Goal: Contribute content: Add original content to the website for others to see

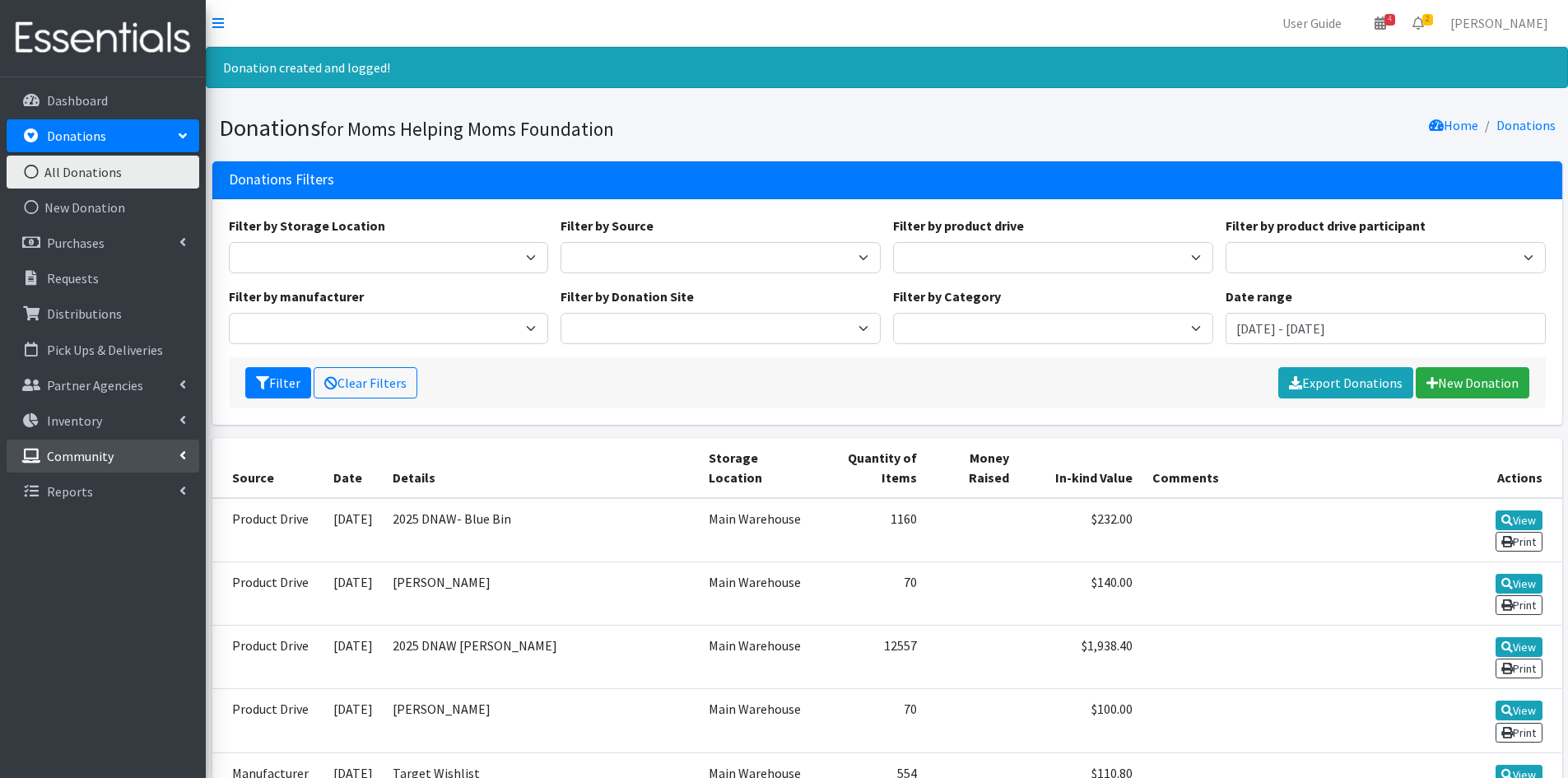
click at [75, 454] on p "Community" at bounding box center [80, 456] width 67 height 16
click at [79, 523] on link "Product Drives" at bounding box center [102, 527] width 192 height 33
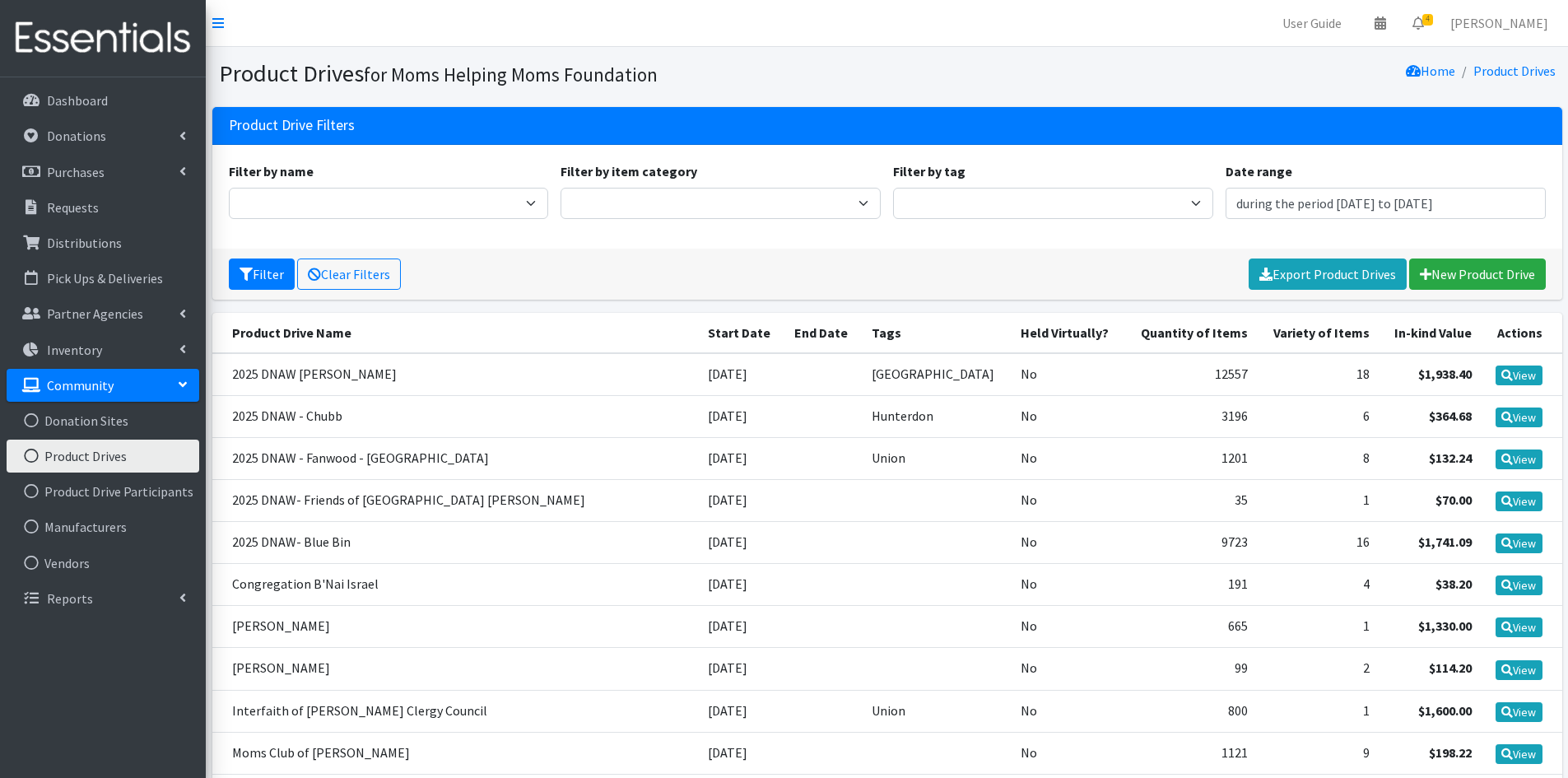
type input "July 22, 2025 - October 22, 2025"
click at [1427, 274] on icon at bounding box center [1425, 274] width 12 height 14
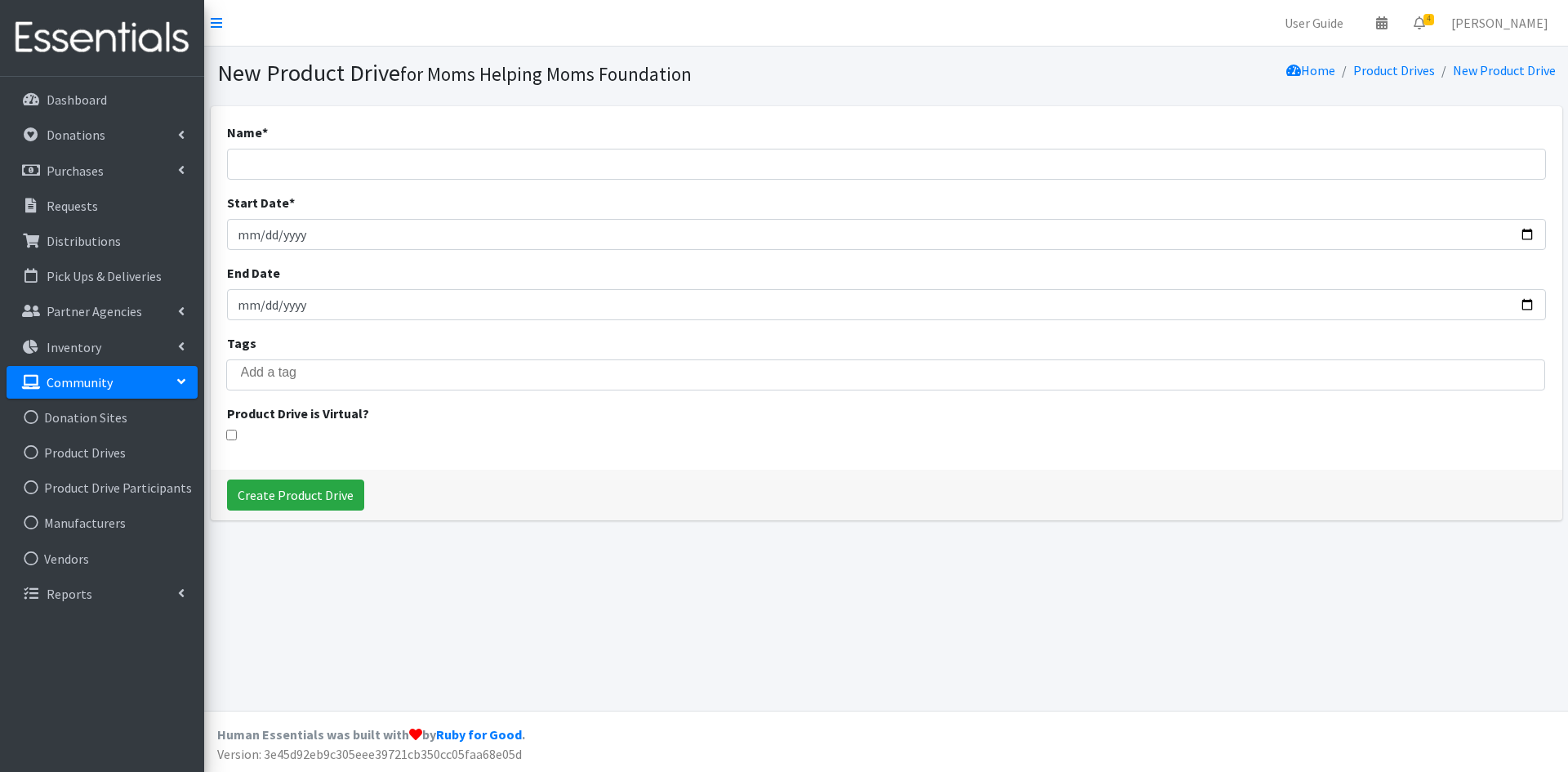
select select
click at [325, 156] on input "Name *" at bounding box center [886, 164] width 1319 height 31
type input "2025 DNAW - J&J EQ Days of Caring"
click at [302, 494] on input "Create Product Drive" at bounding box center [295, 495] width 137 height 31
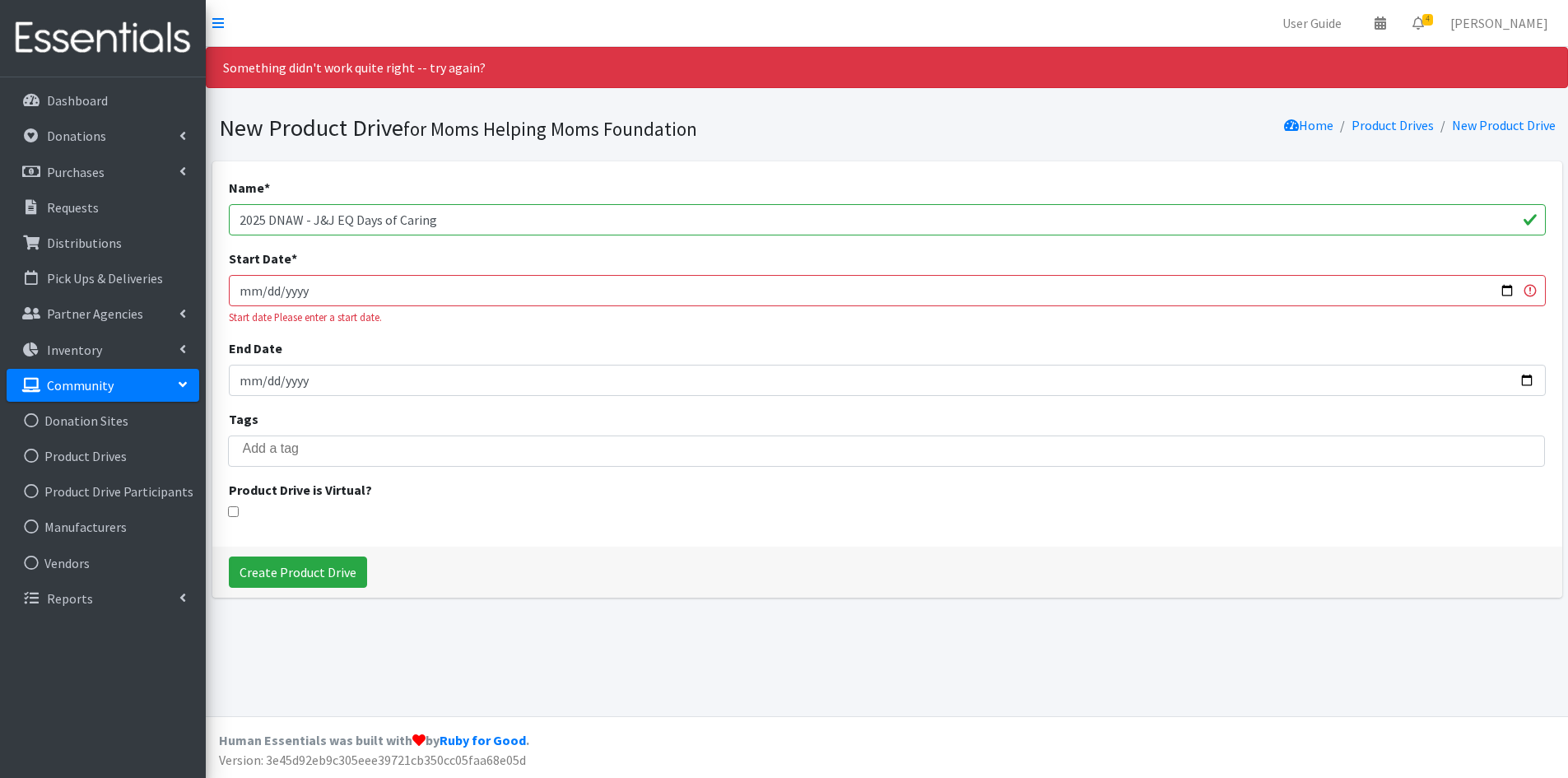
select select
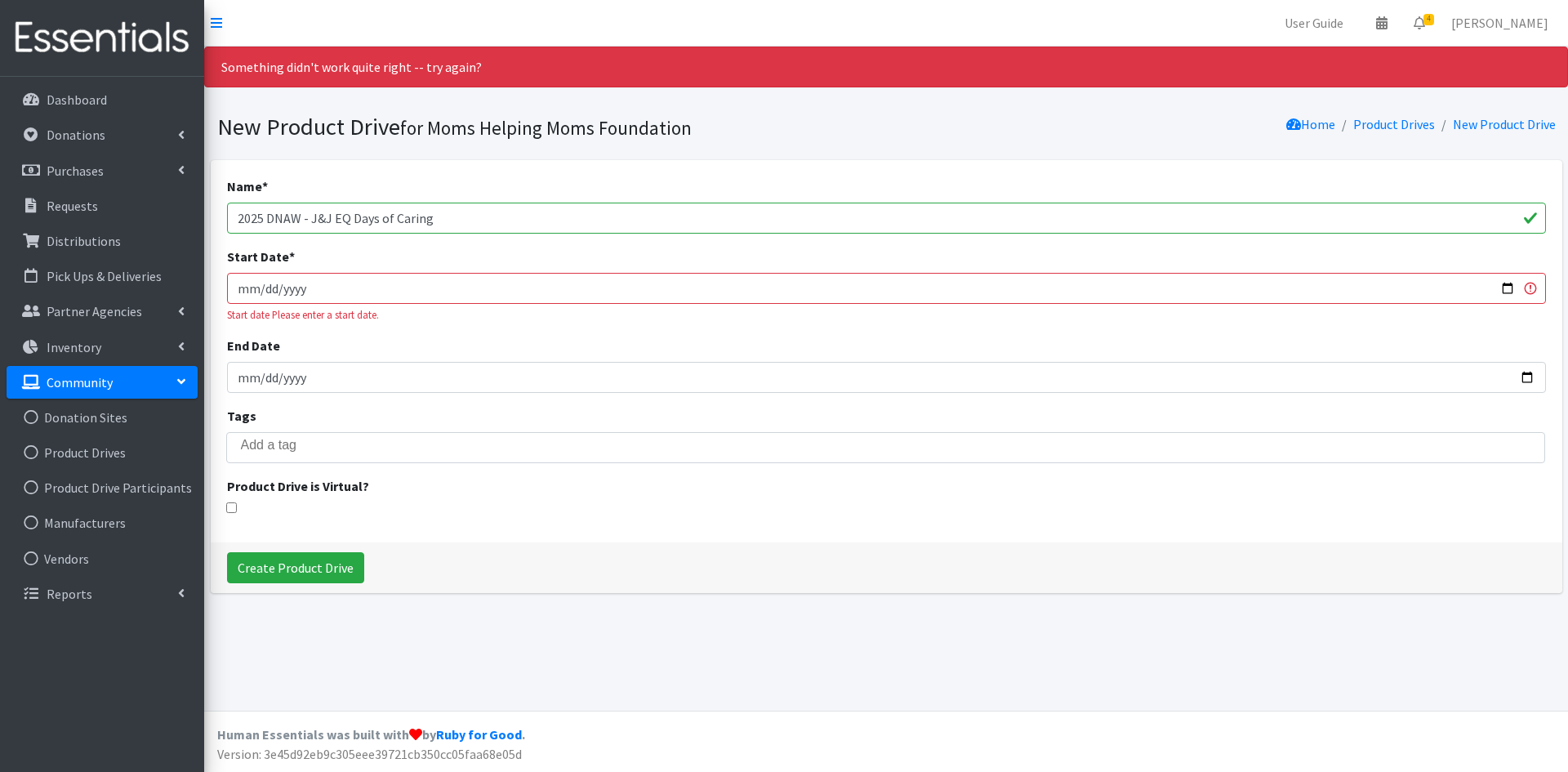
click at [255, 289] on input "Start Date *" at bounding box center [886, 288] width 1319 height 31
type input "2025-09-18"
click at [265, 318] on div "Start date Please enter a start date." at bounding box center [886, 315] width 1319 height 15
click at [293, 565] on input "Create Product Drive" at bounding box center [295, 568] width 137 height 31
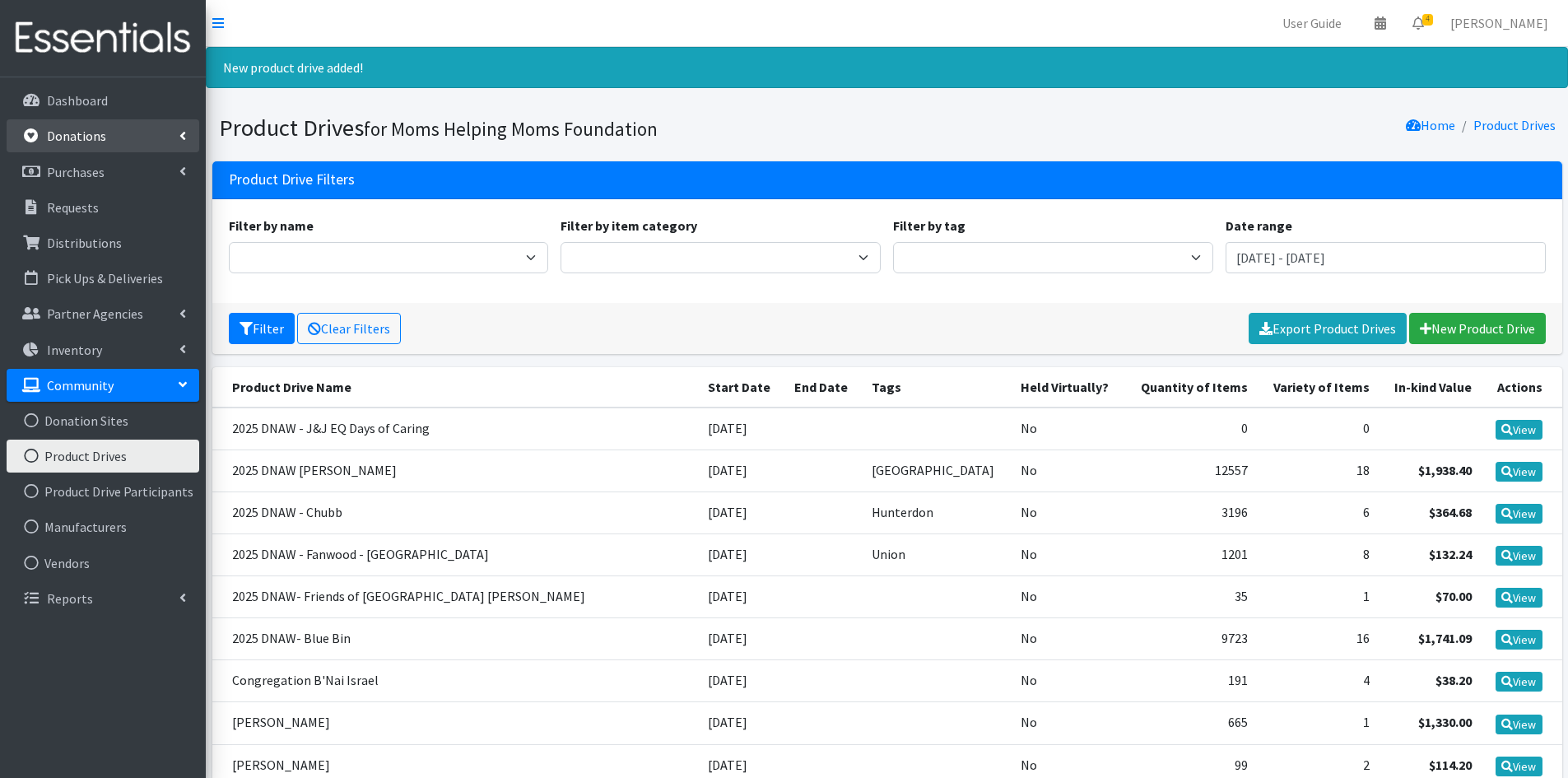
click at [153, 131] on link "Donations" at bounding box center [102, 136] width 192 height 33
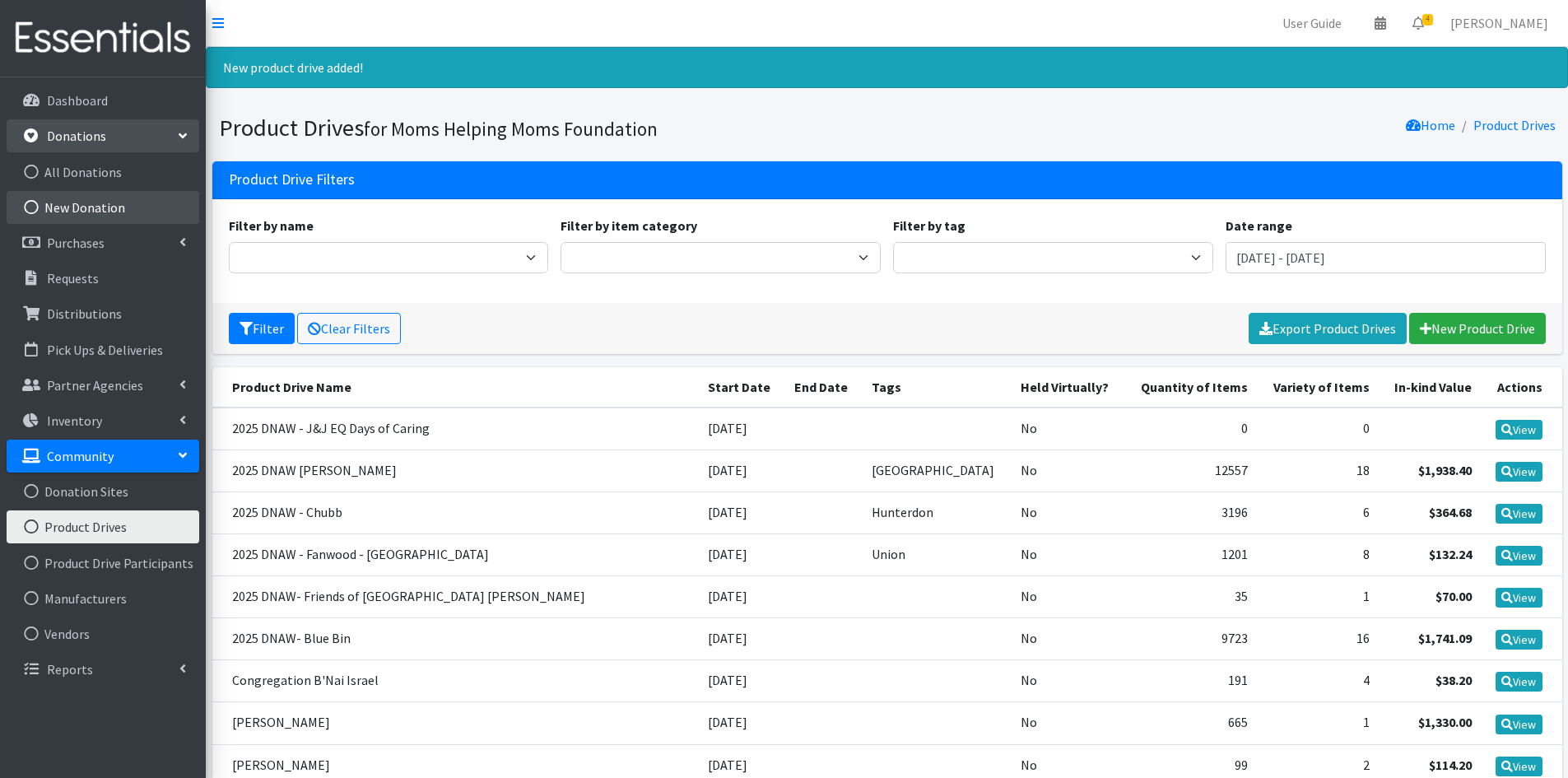
click at [89, 203] on link "New Donation" at bounding box center [102, 207] width 192 height 33
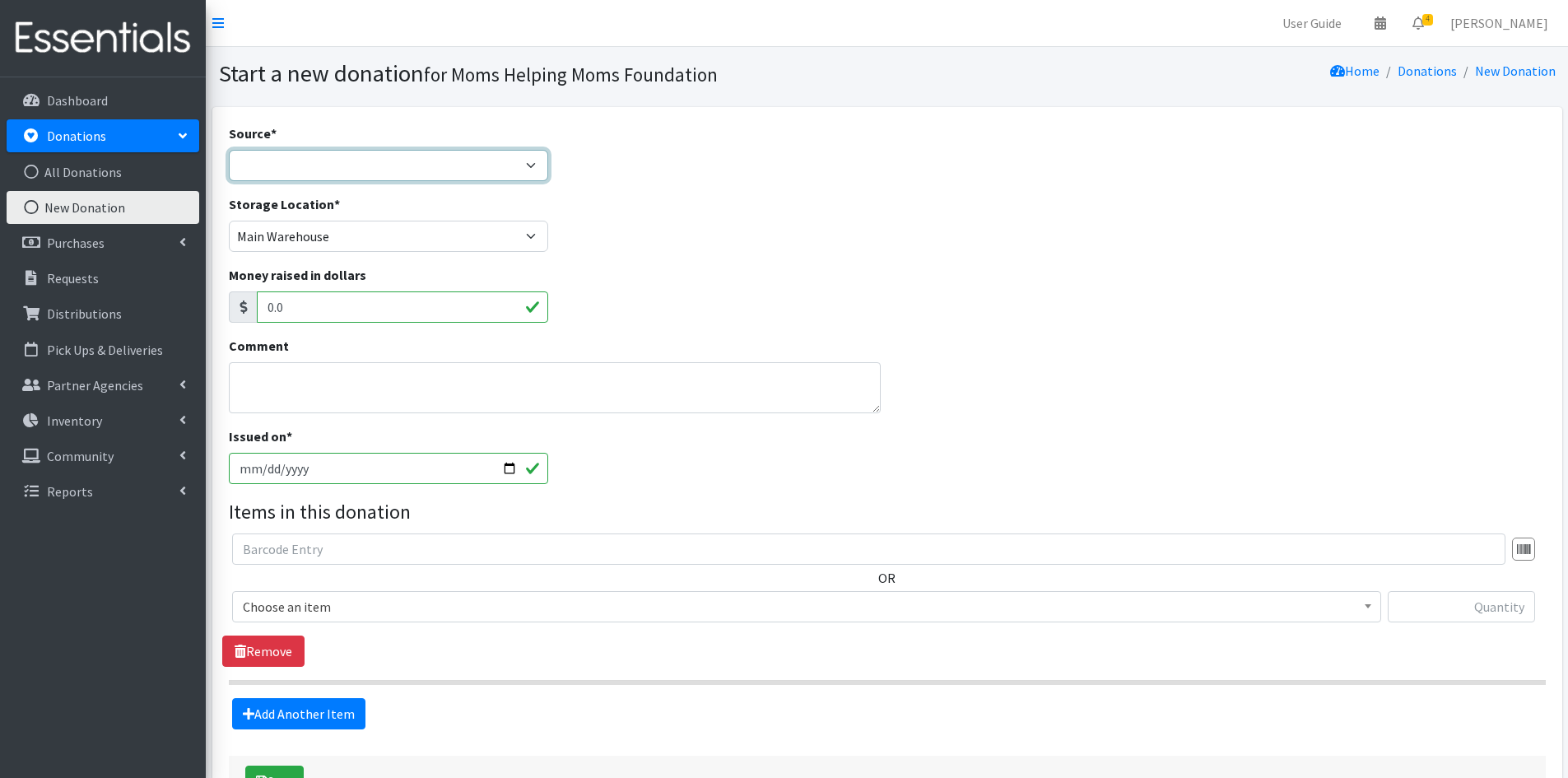
click at [537, 164] on select "Product Drive Manufacturer Donation Site Misc. Donation" at bounding box center [388, 165] width 320 height 32
select select "Product Drive"
click at [229, 150] on select "Product Drive Manufacturer Donation Site Misc. Donation" at bounding box center [388, 165] width 320 height 32
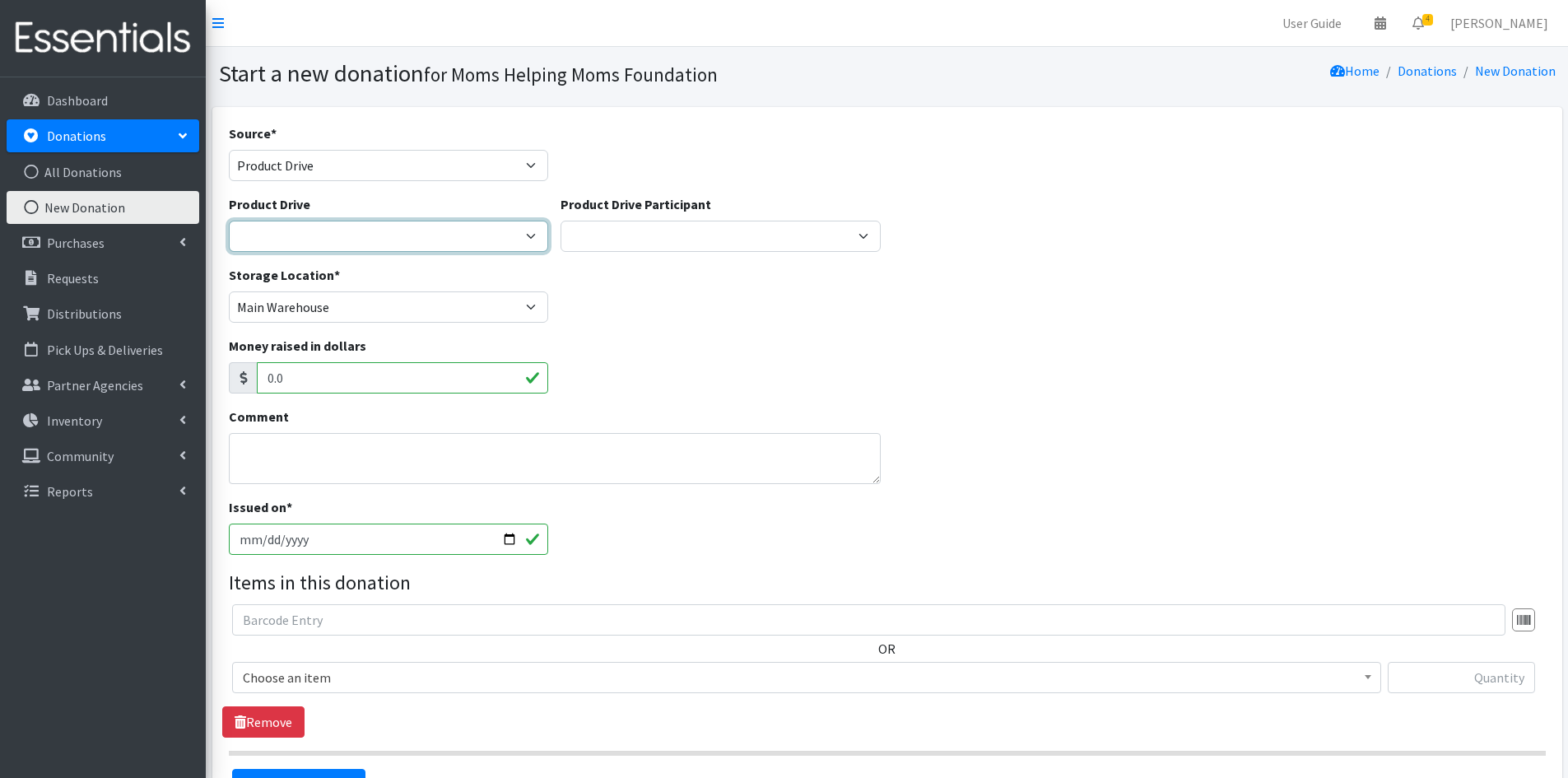
click at [533, 227] on select "2012 MOTHER'S DAY Zeta Phi Beta Sorority (virtual) 2021 HOLIDAY DRIVE AWR Week …" at bounding box center [388, 236] width 320 height 32
select select "3539"
click at [229, 220] on select "2012 MOTHER'S DAY Zeta Phi Beta Sorority (virtual) 2021 HOLIDAY DRIVE AWR Week …" at bounding box center [388, 236] width 320 height 32
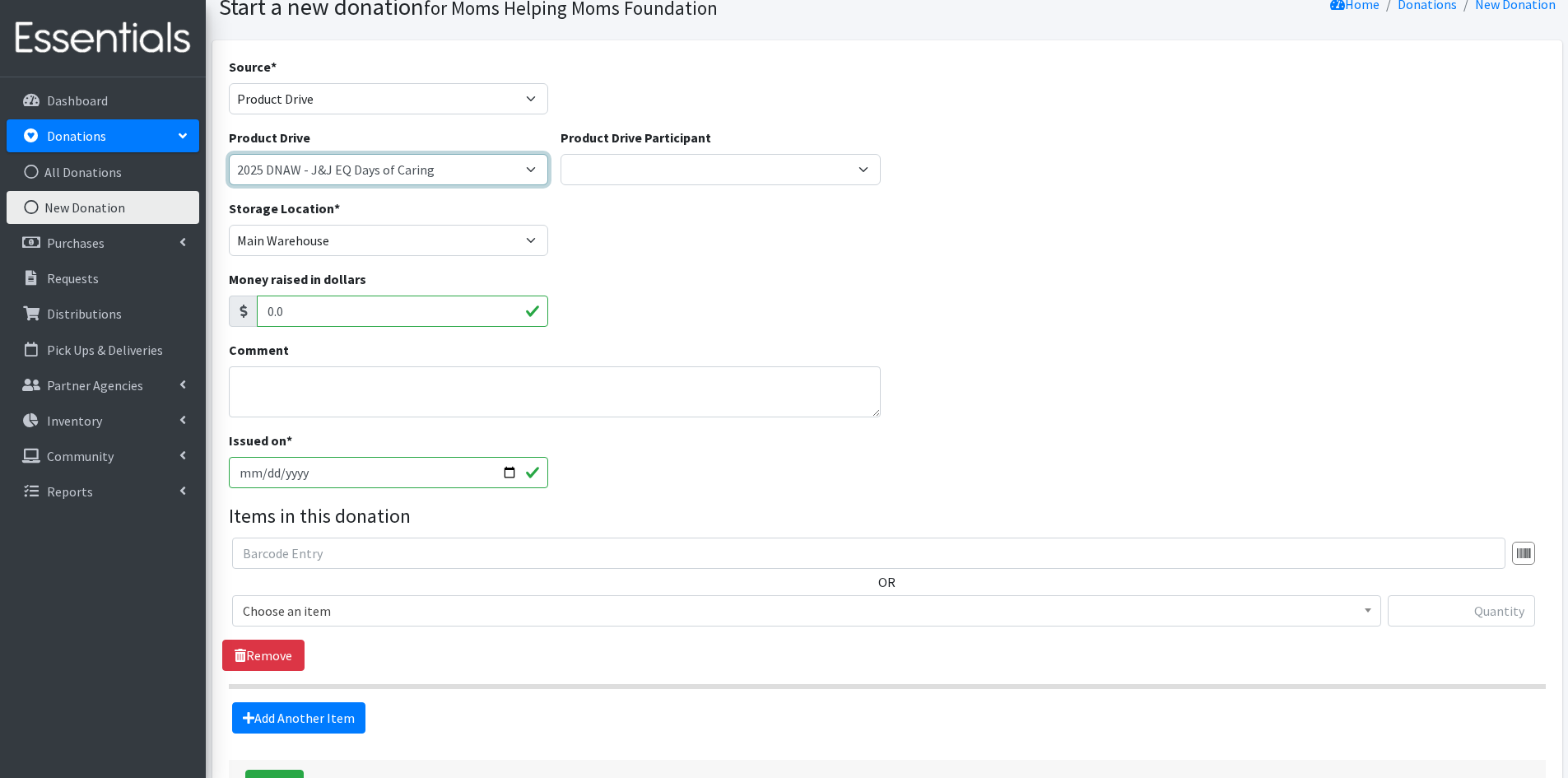
scroll to position [164, 0]
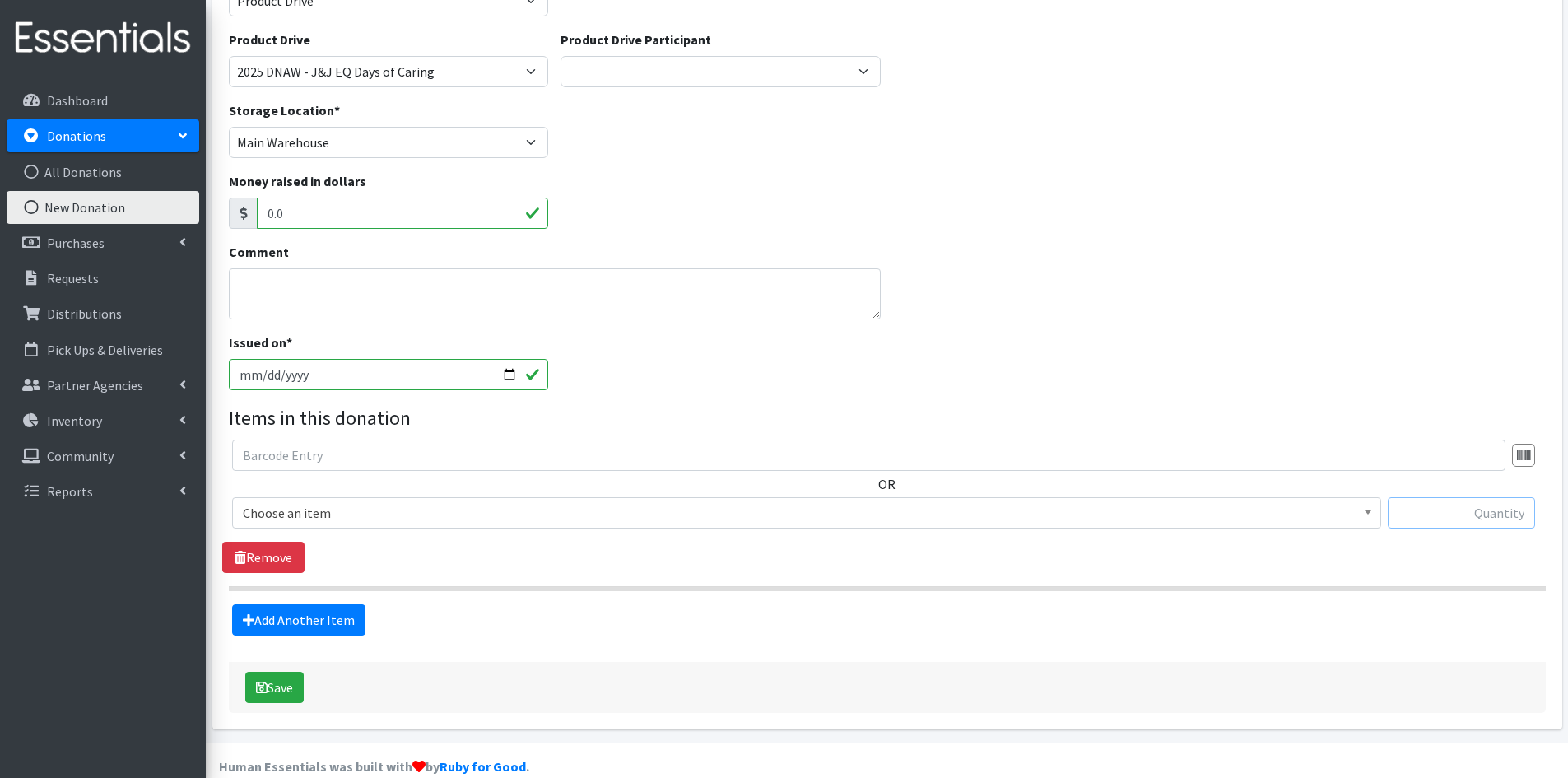
click at [1439, 508] on input "text" at bounding box center [1461, 512] width 147 height 32
type input "46"
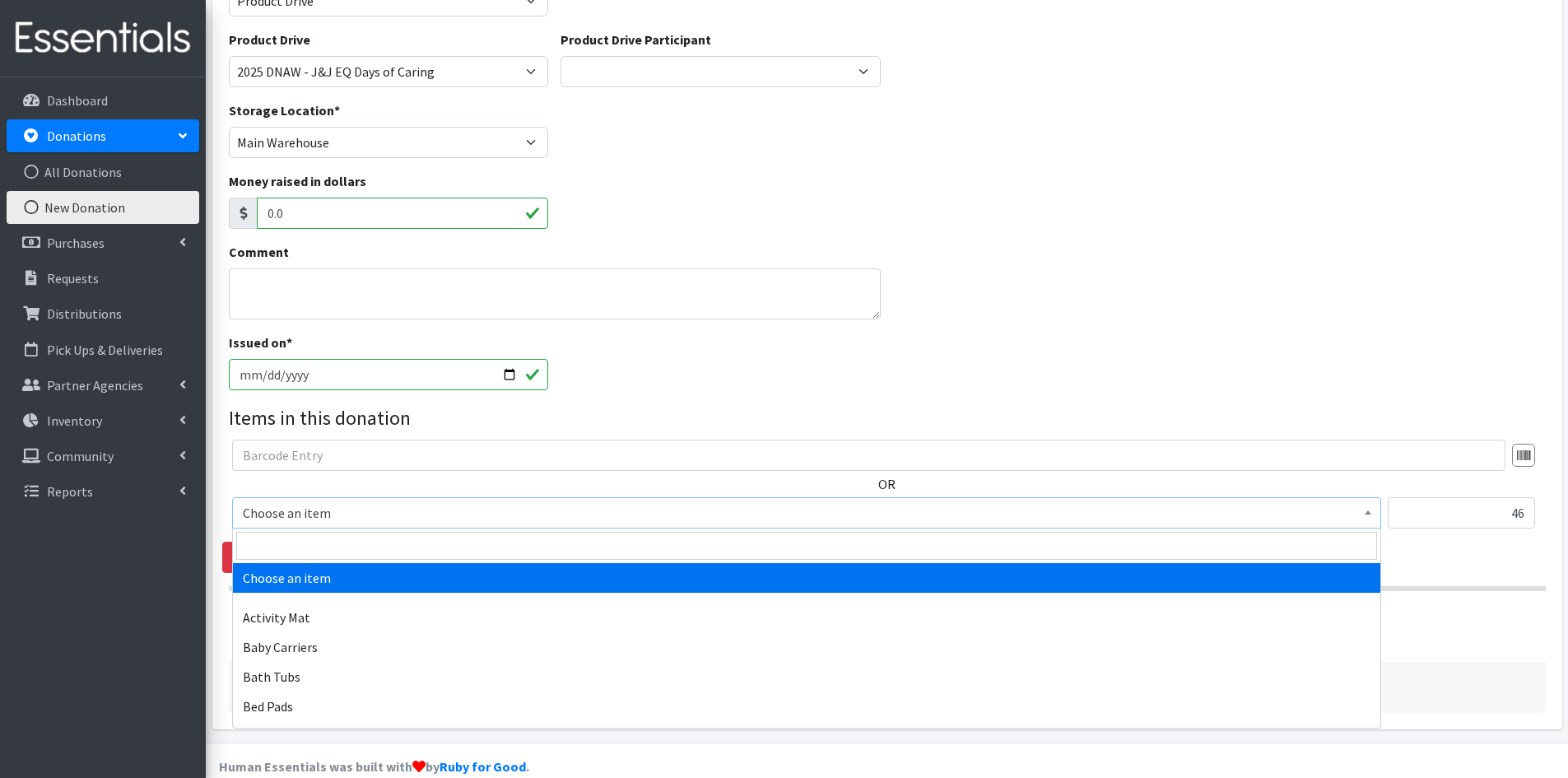
click at [1367, 514] on b at bounding box center [1367, 512] width 6 height 5
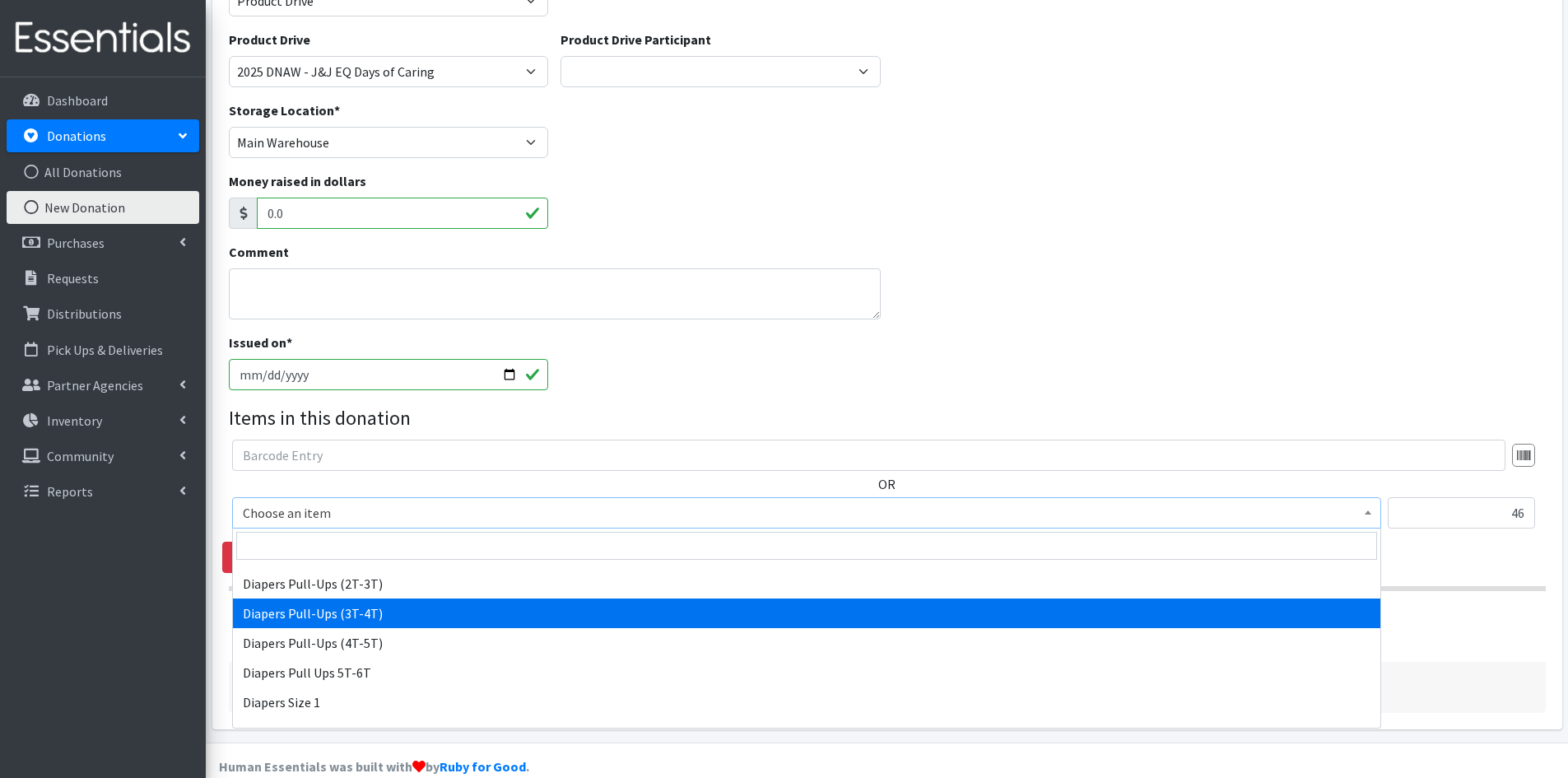
scroll to position [1729, 0]
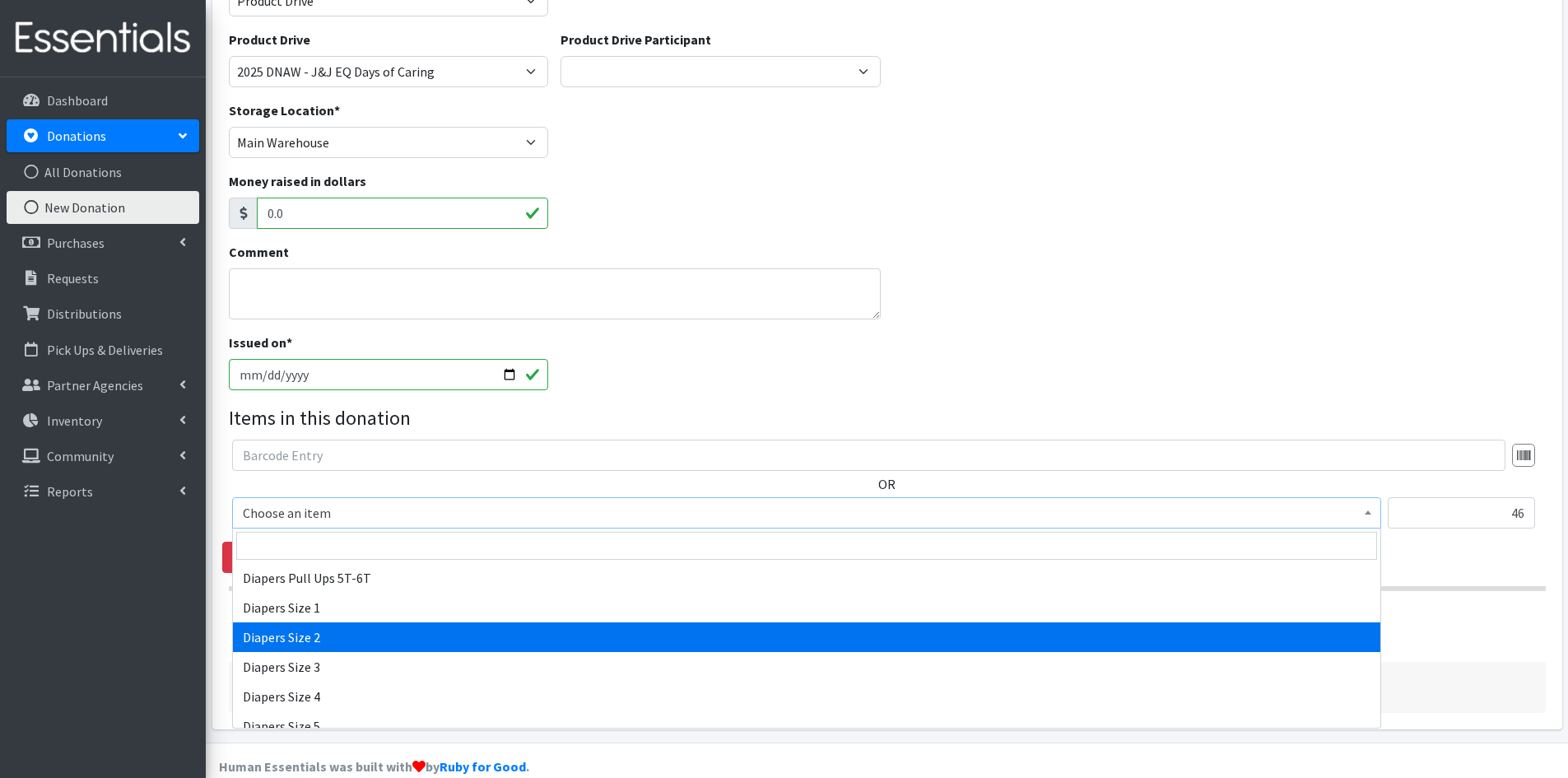
select select "1965"
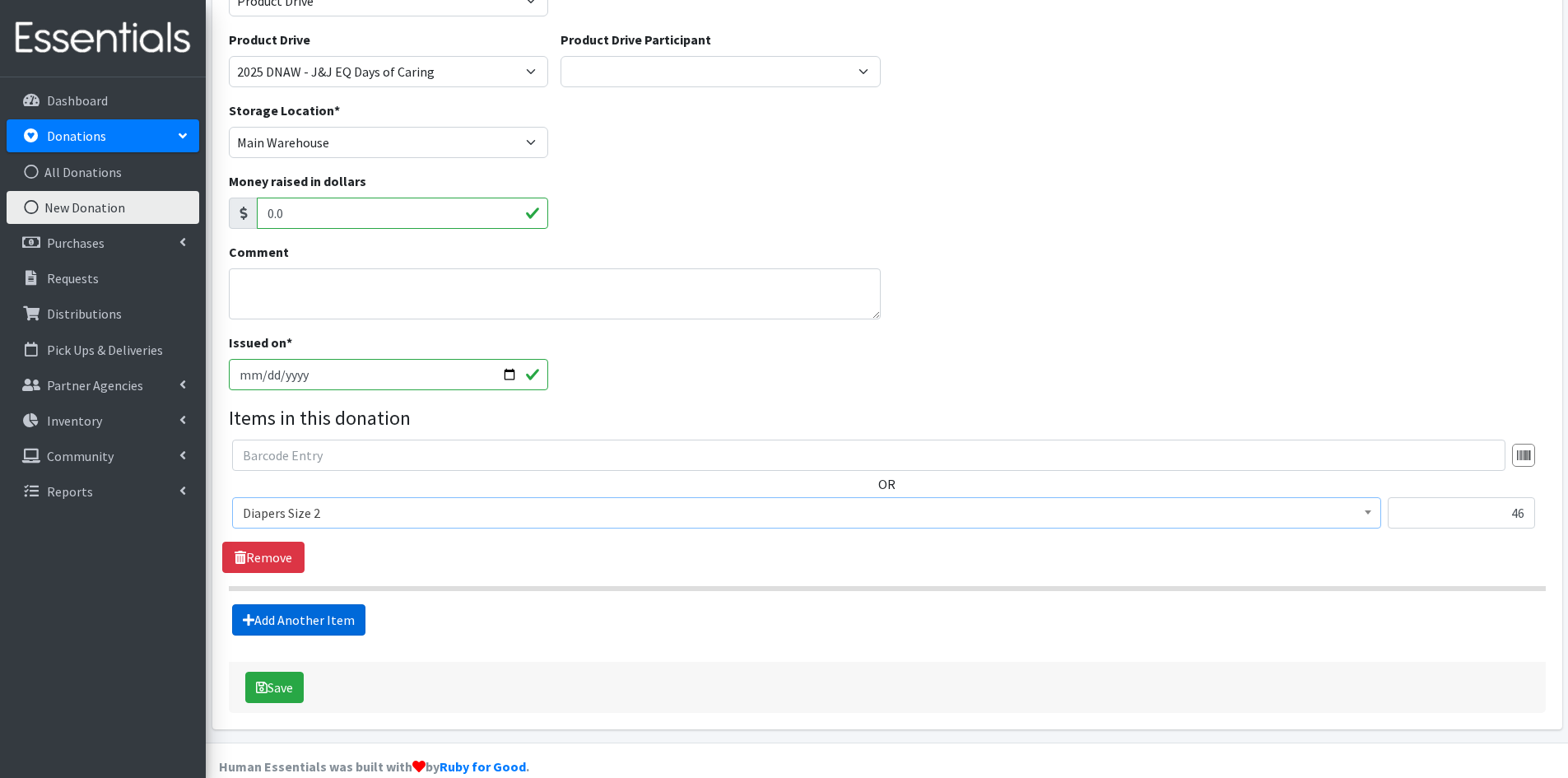
click at [289, 623] on link "Add Another Item" at bounding box center [299, 620] width 134 height 32
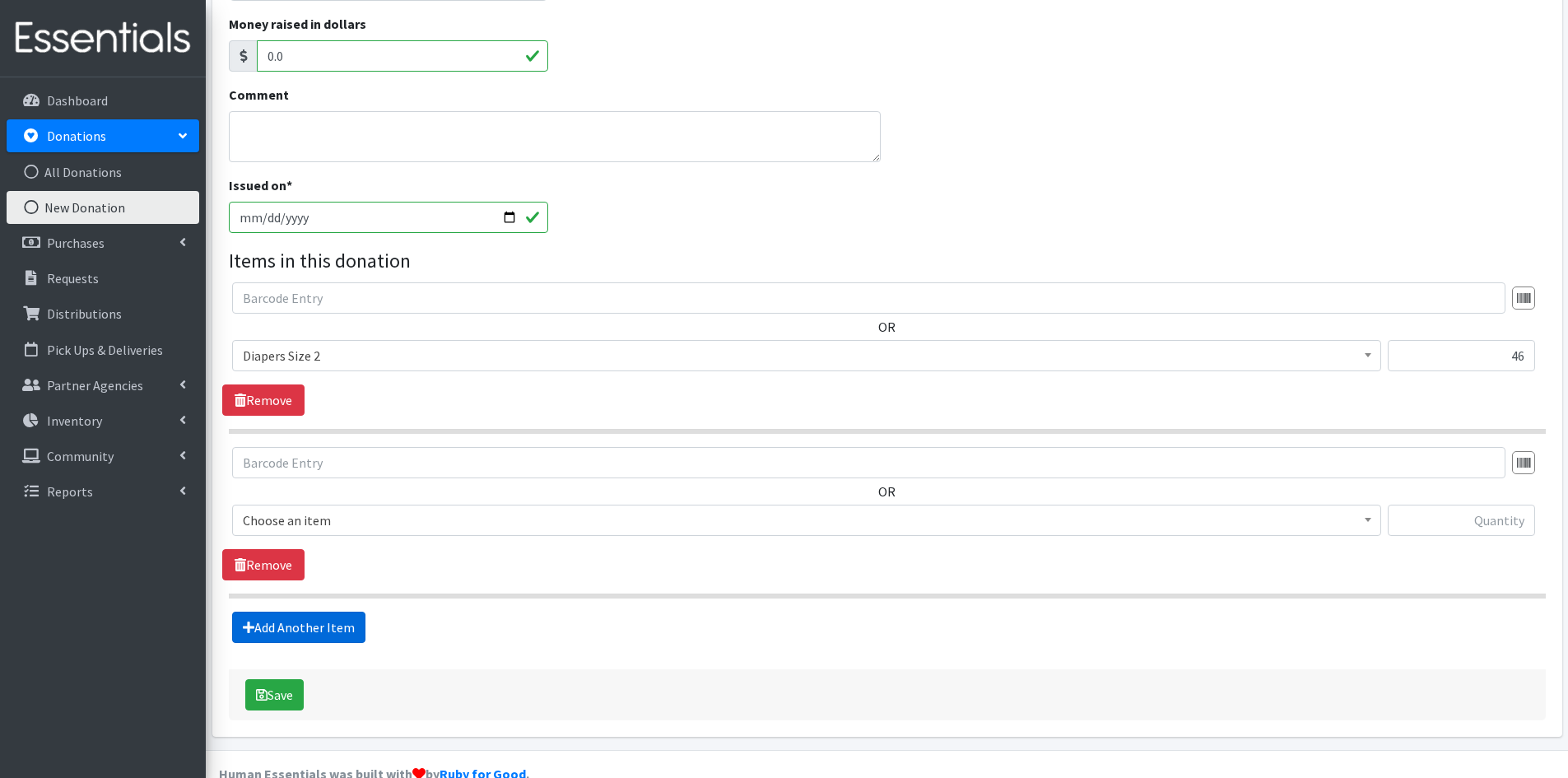
scroll to position [356, 0]
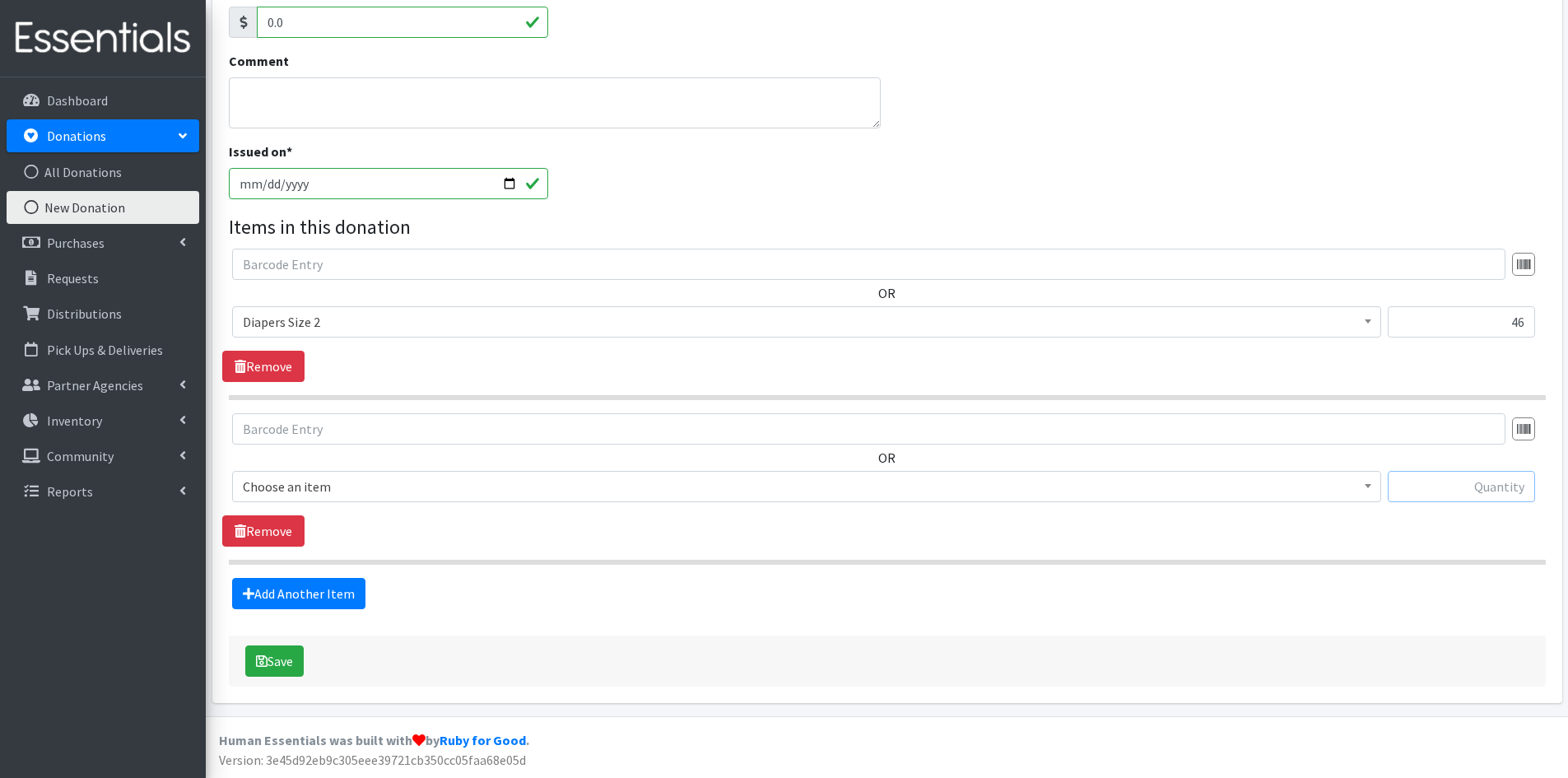
click at [1439, 484] on input "text" at bounding box center [1461, 486] width 147 height 32
type input "168"
click at [1372, 491] on span at bounding box center [1367, 484] width 16 height 25
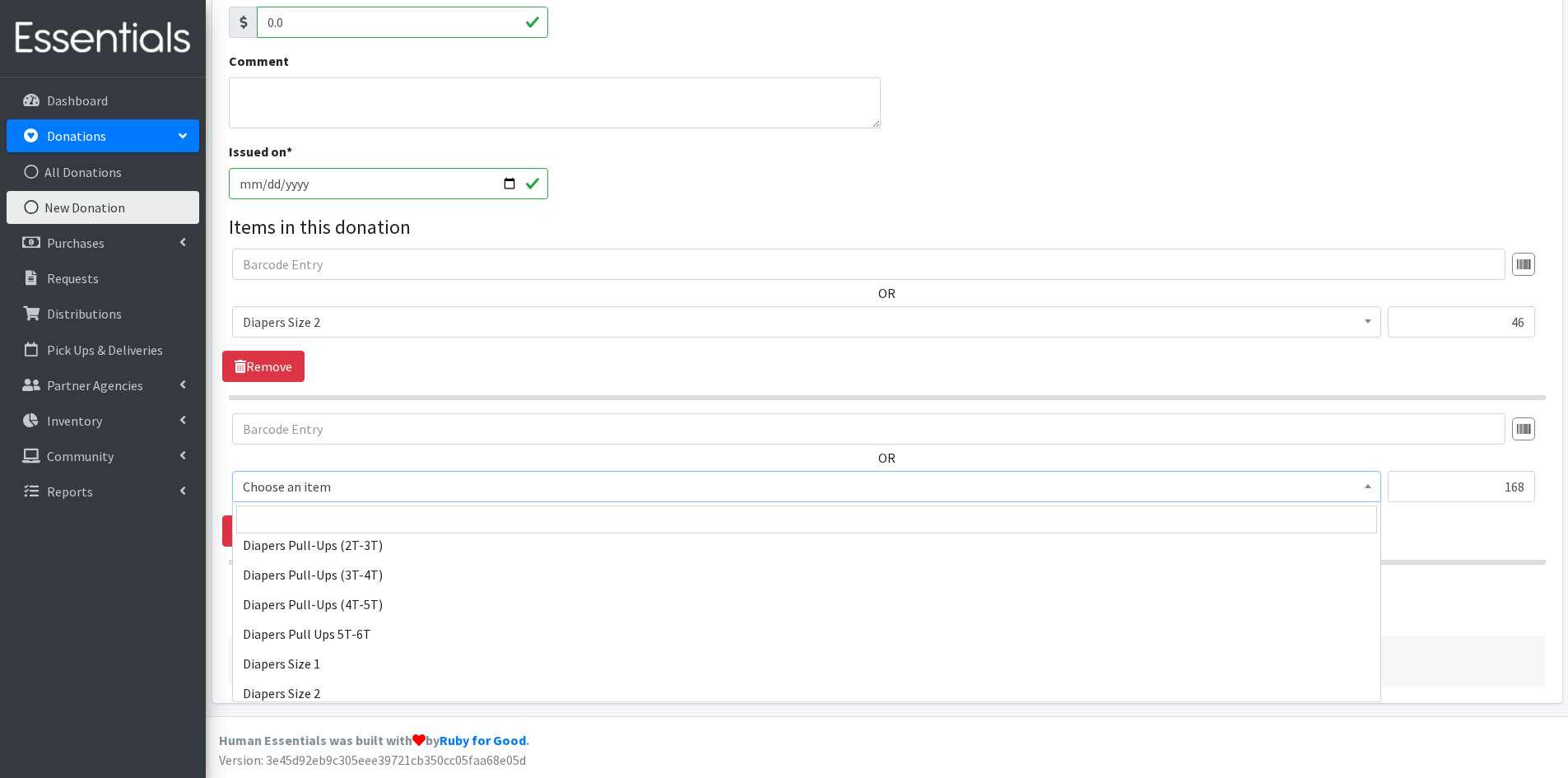
scroll to position [1729, 0]
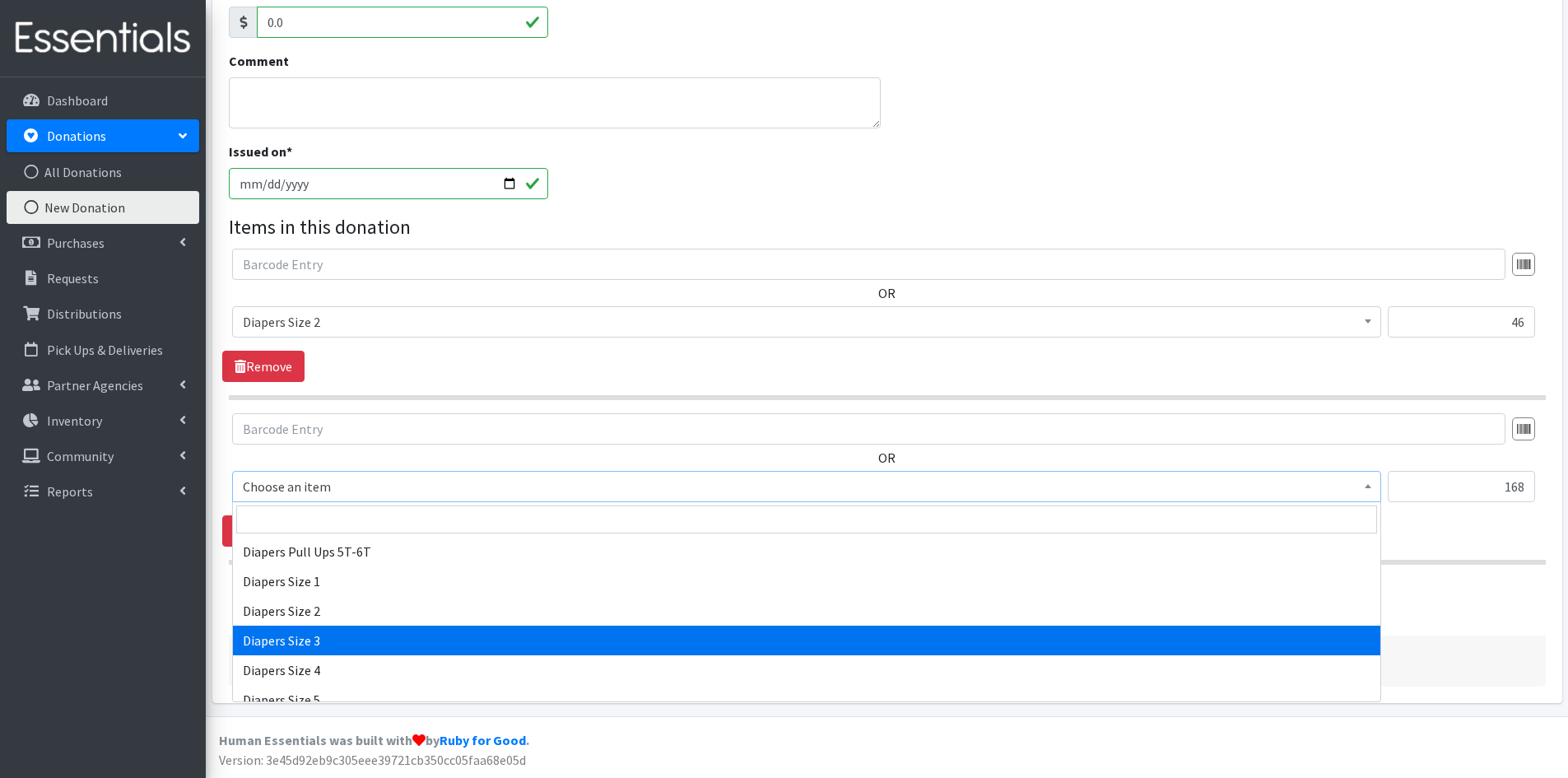
select select "1966"
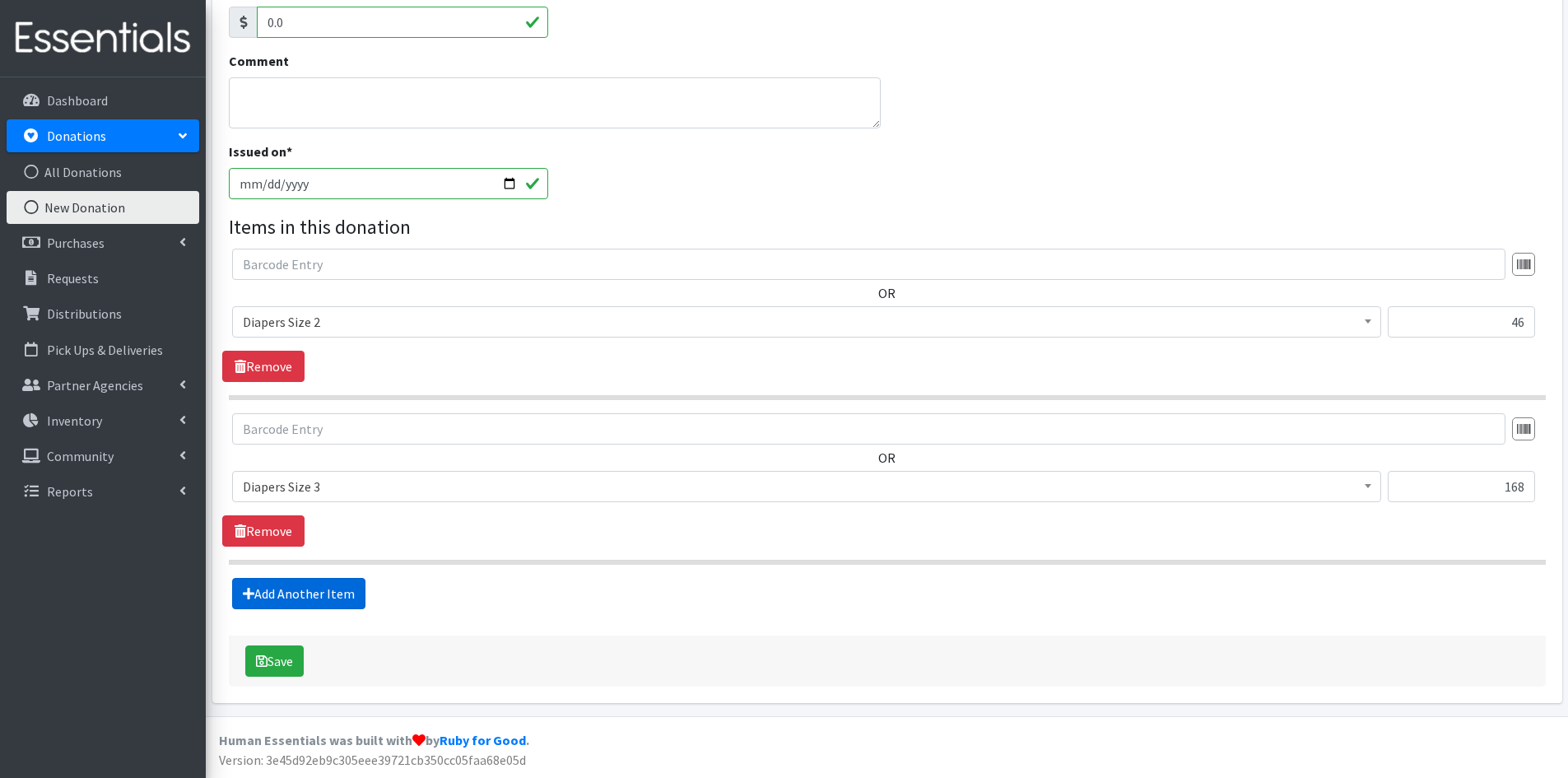
click at [323, 596] on link "Add Another Item" at bounding box center [299, 594] width 134 height 32
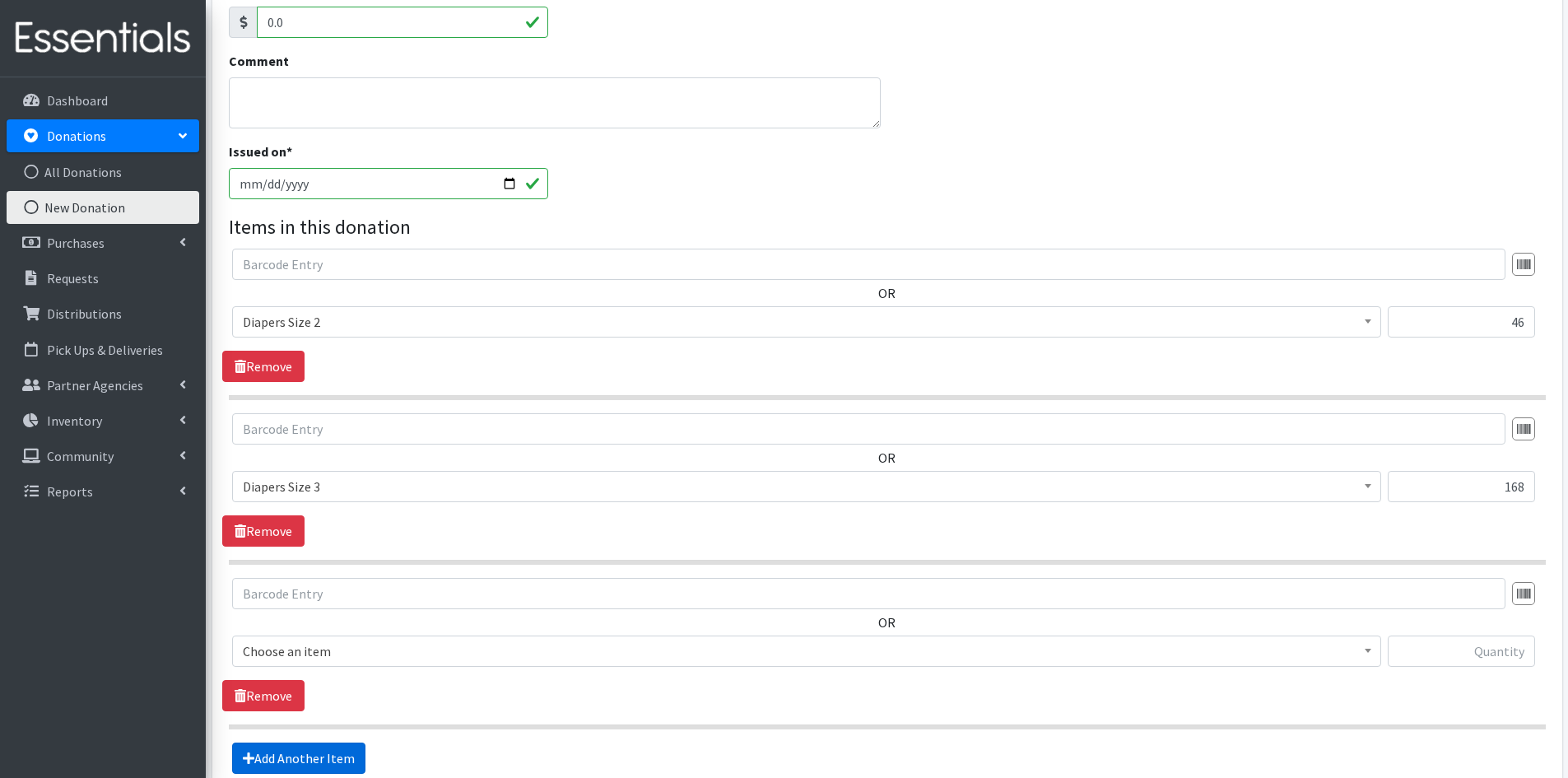
scroll to position [520, 0]
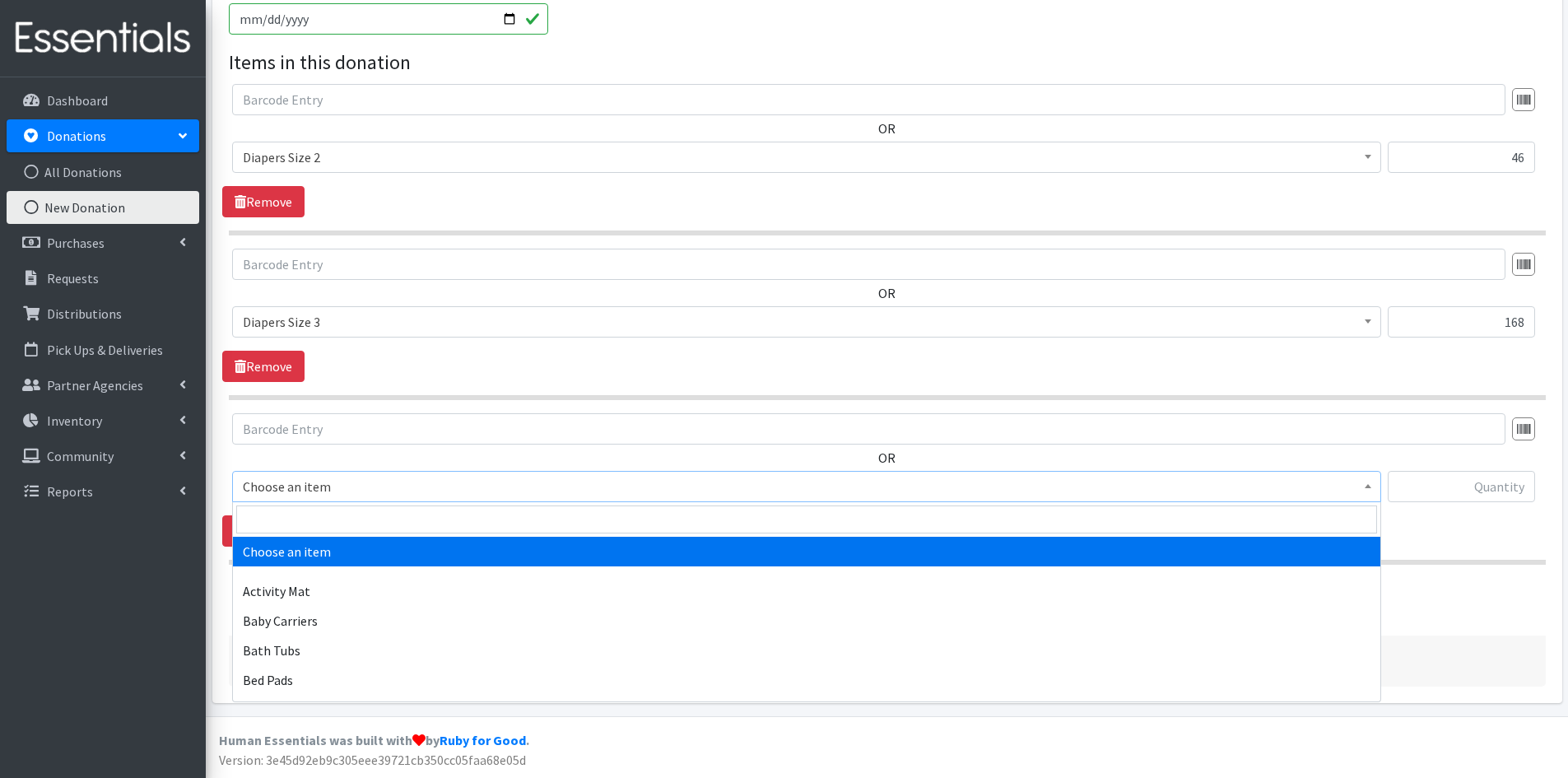
click at [1368, 490] on span at bounding box center [1367, 484] width 16 height 25
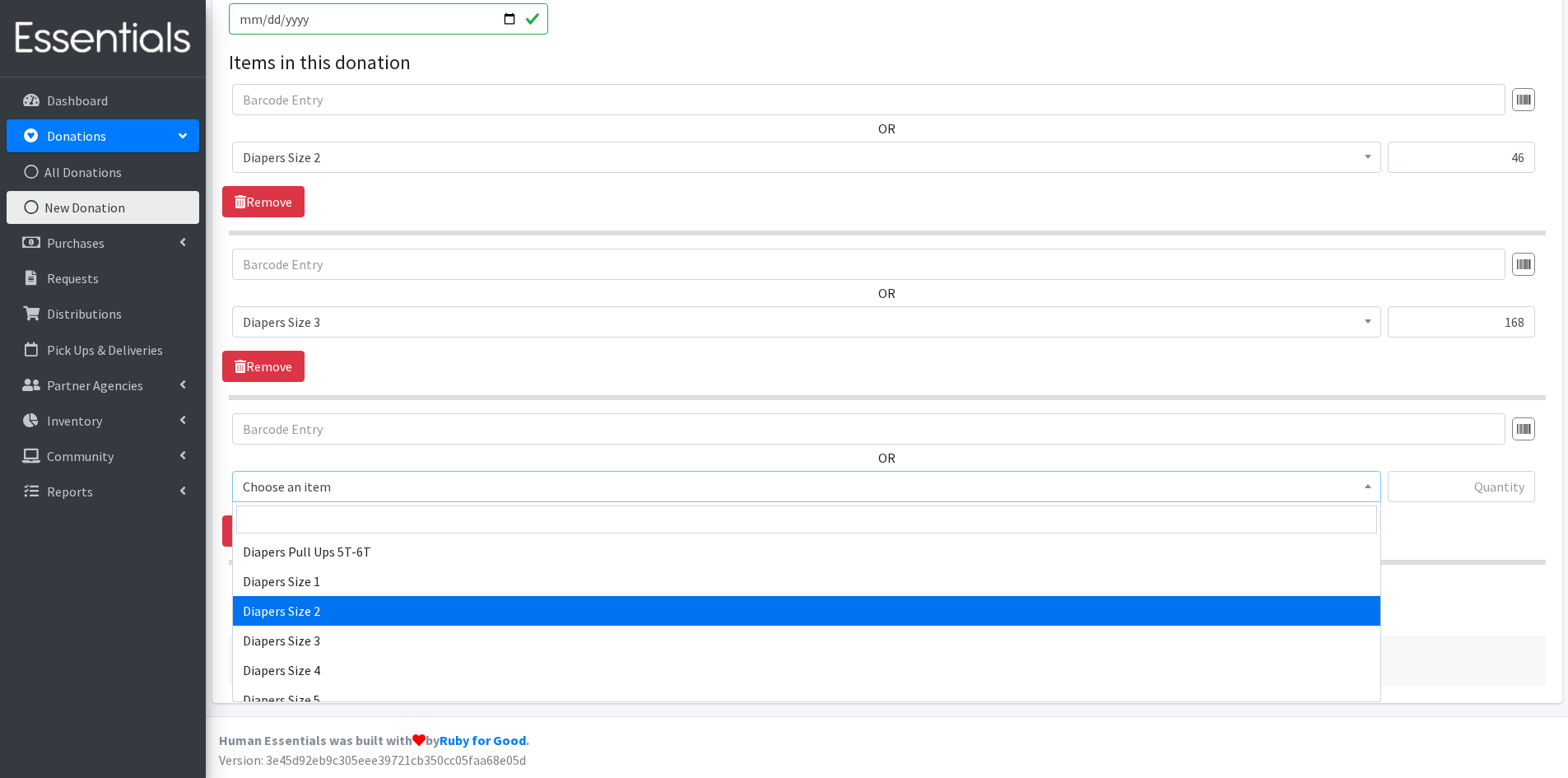
scroll to position [1811, 0]
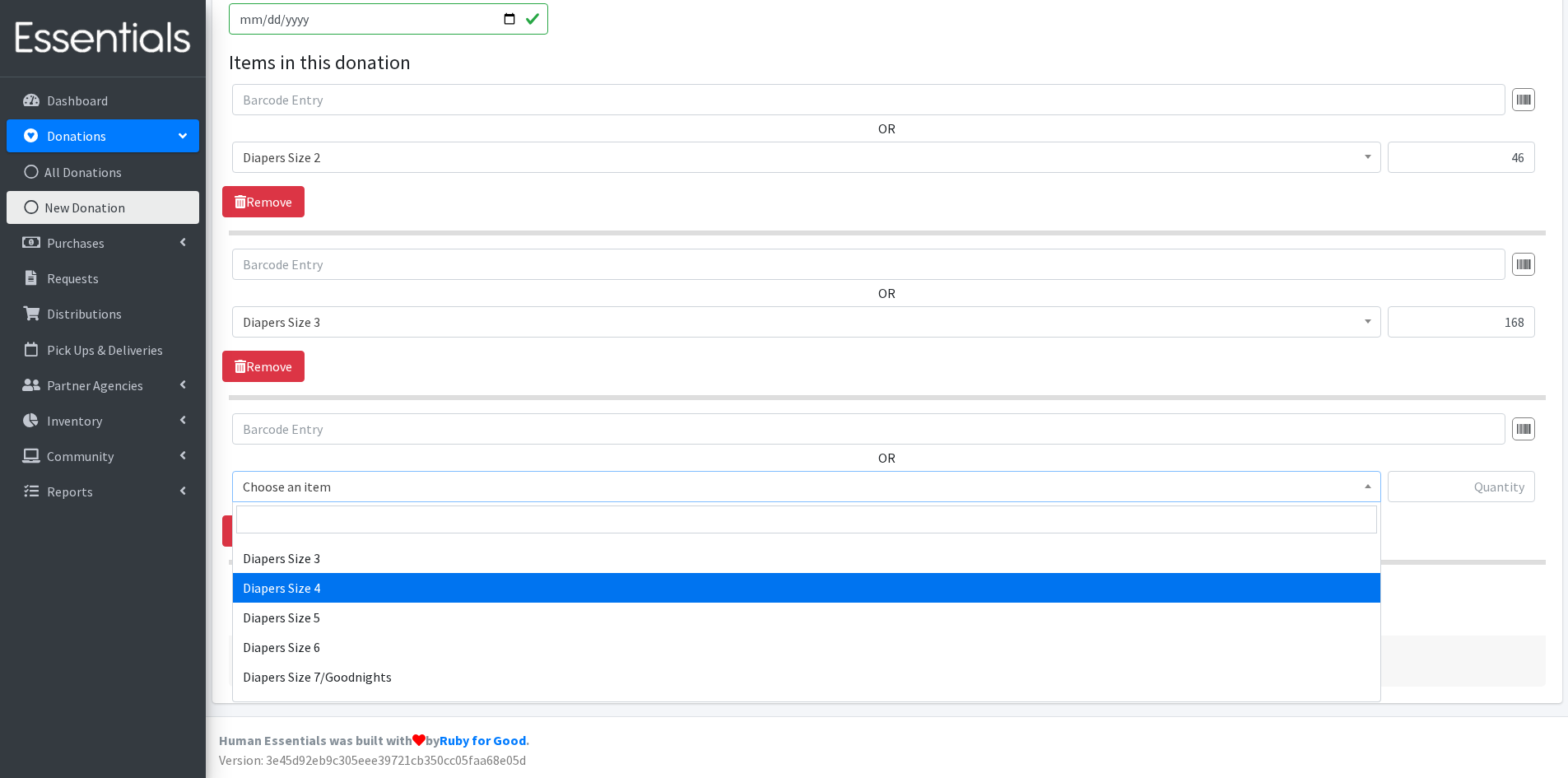
select select "1967"
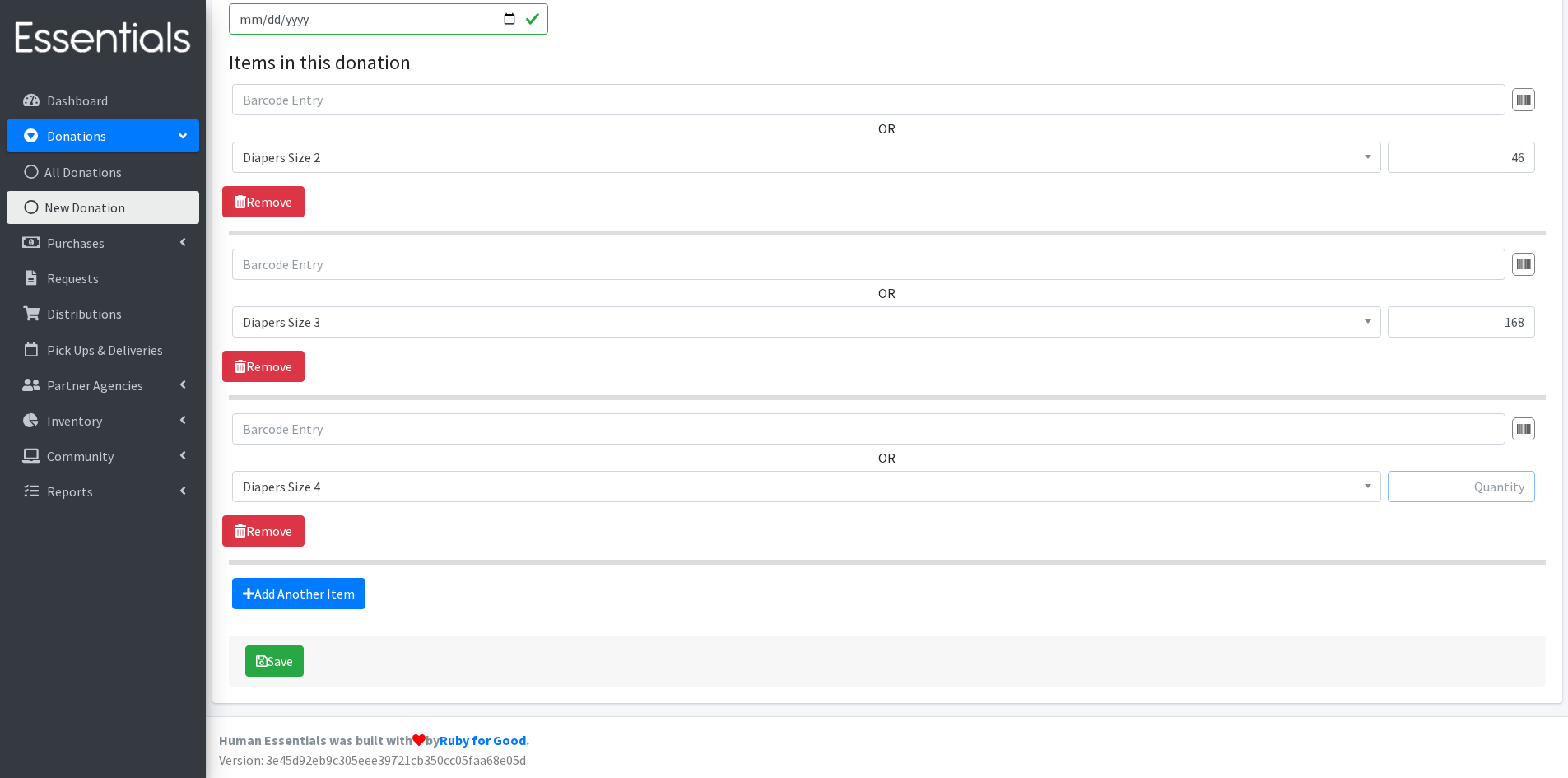
click at [1418, 483] on input "text" at bounding box center [1461, 486] width 147 height 32
type input "36"
click at [311, 592] on link "Add Another Item" at bounding box center [299, 594] width 134 height 32
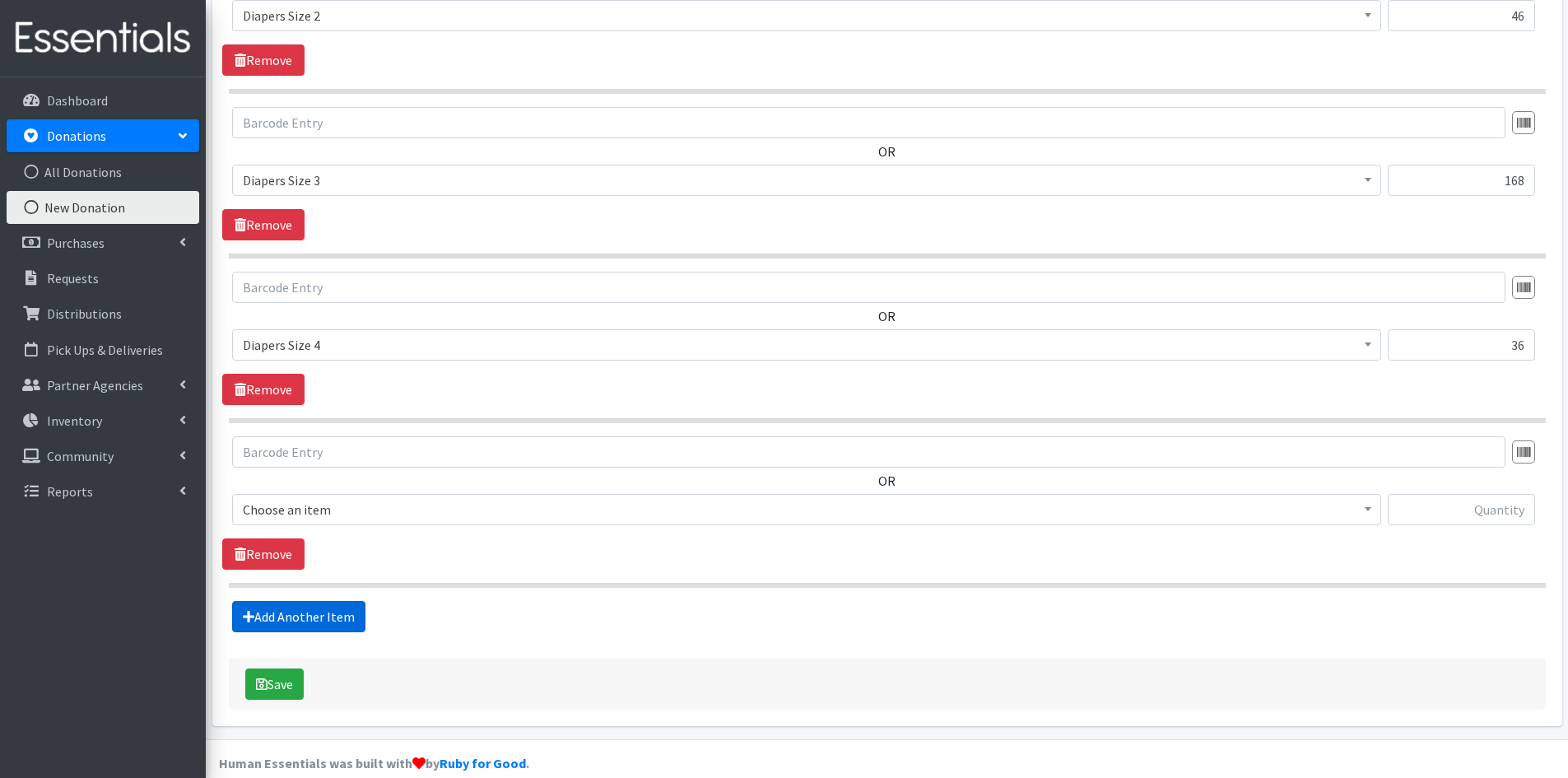
scroll to position [685, 0]
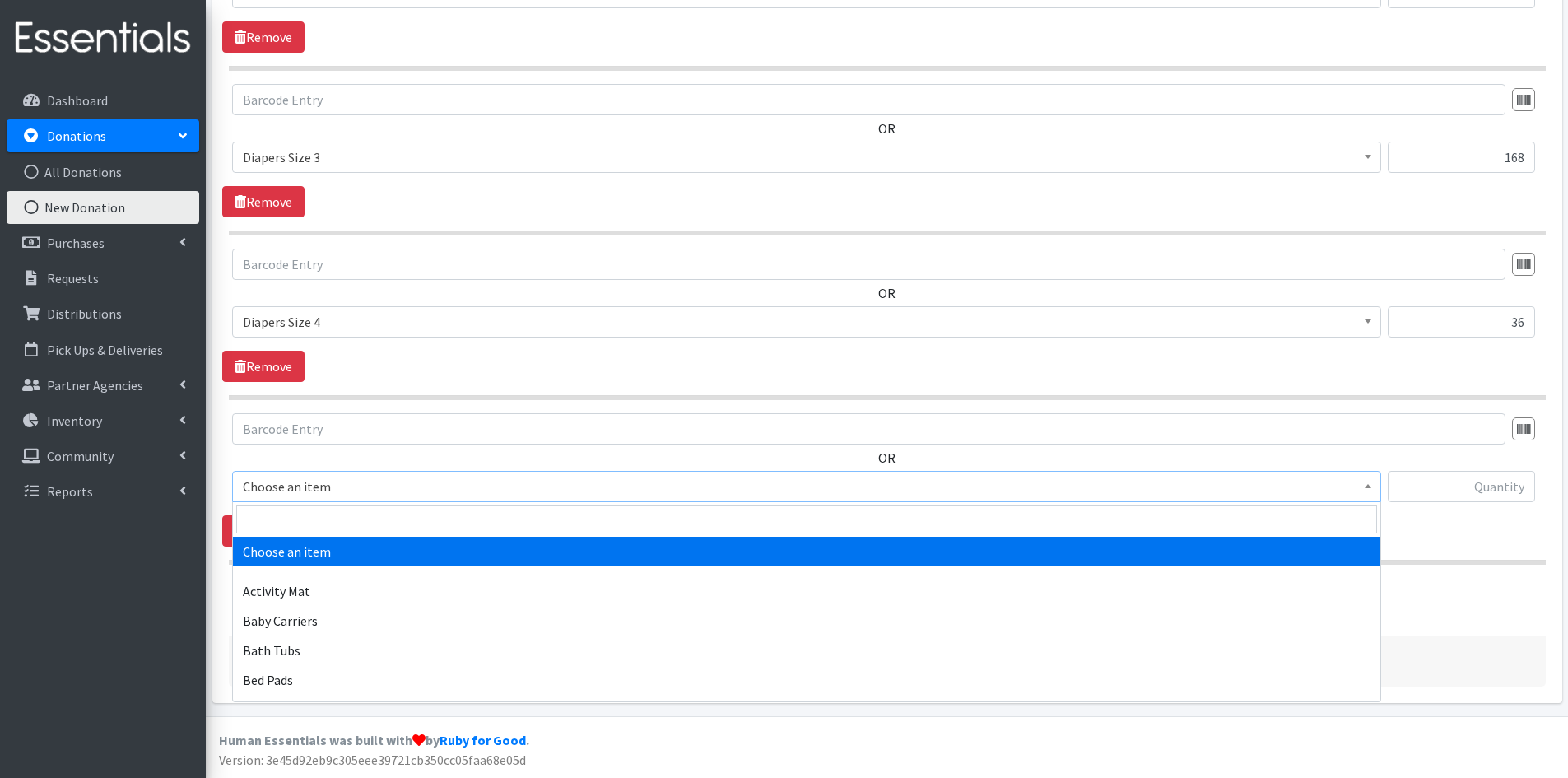
click at [1372, 494] on span at bounding box center [1367, 484] width 16 height 25
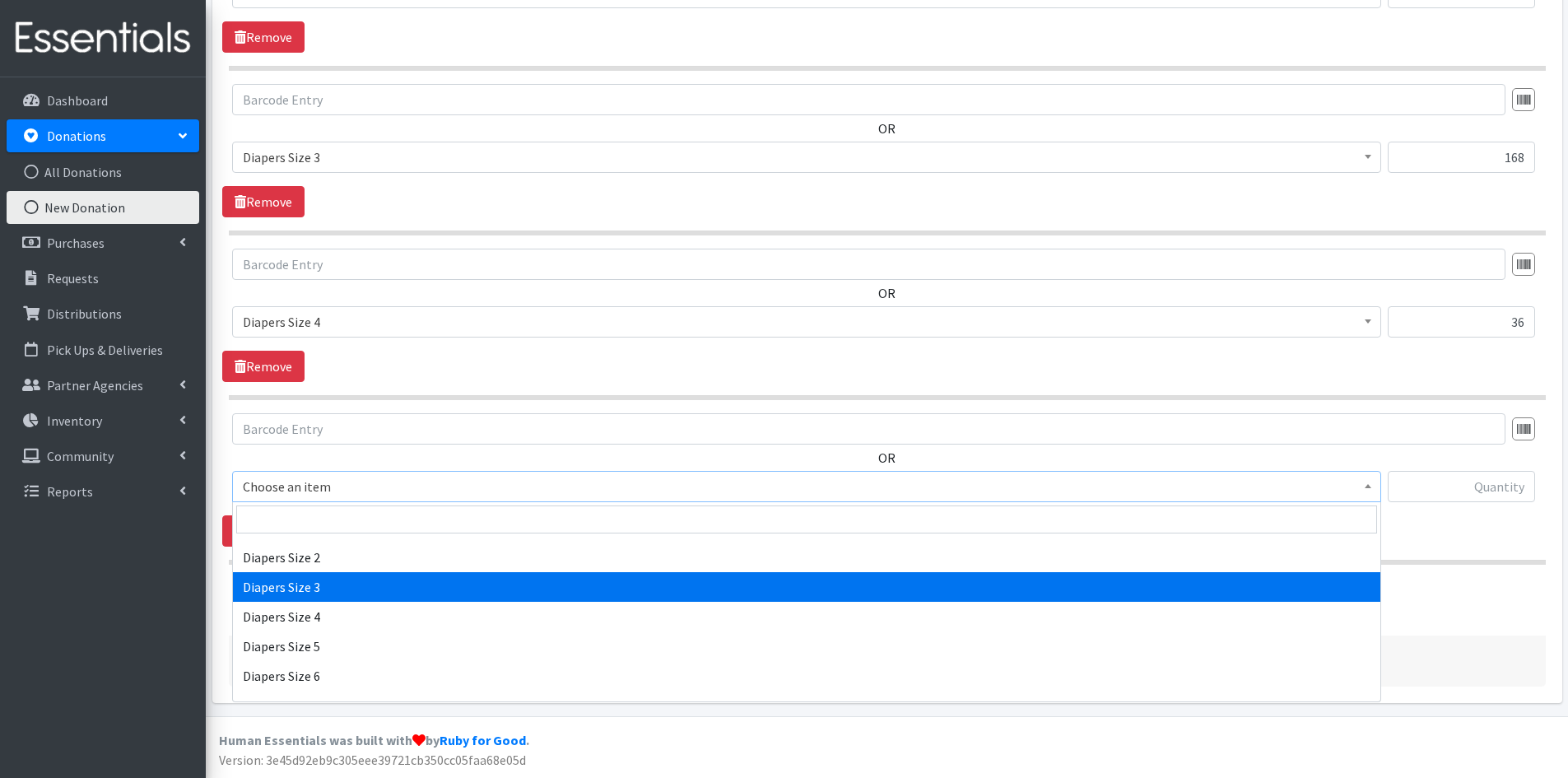
scroll to position [1811, 0]
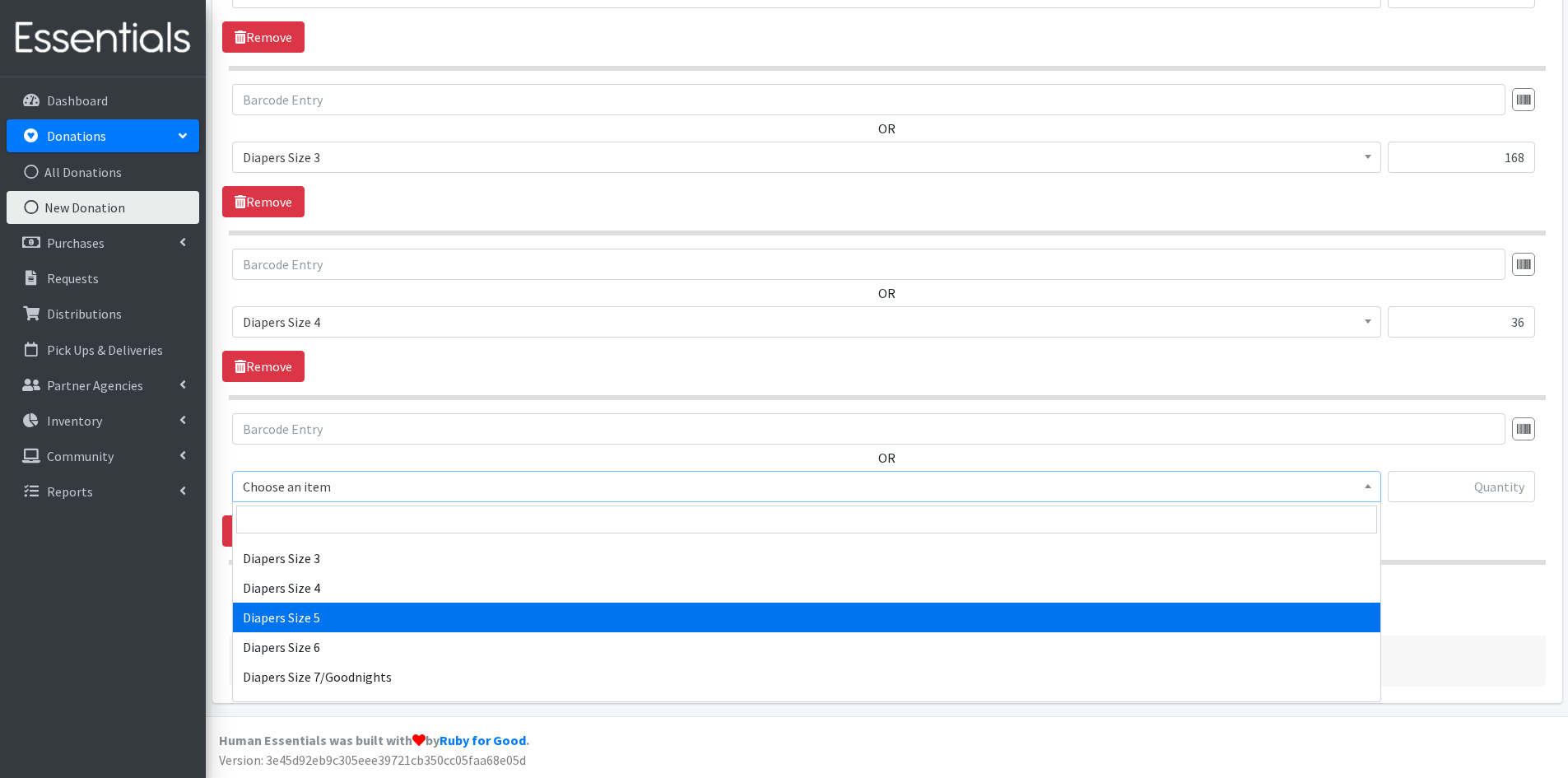
select select "1968"
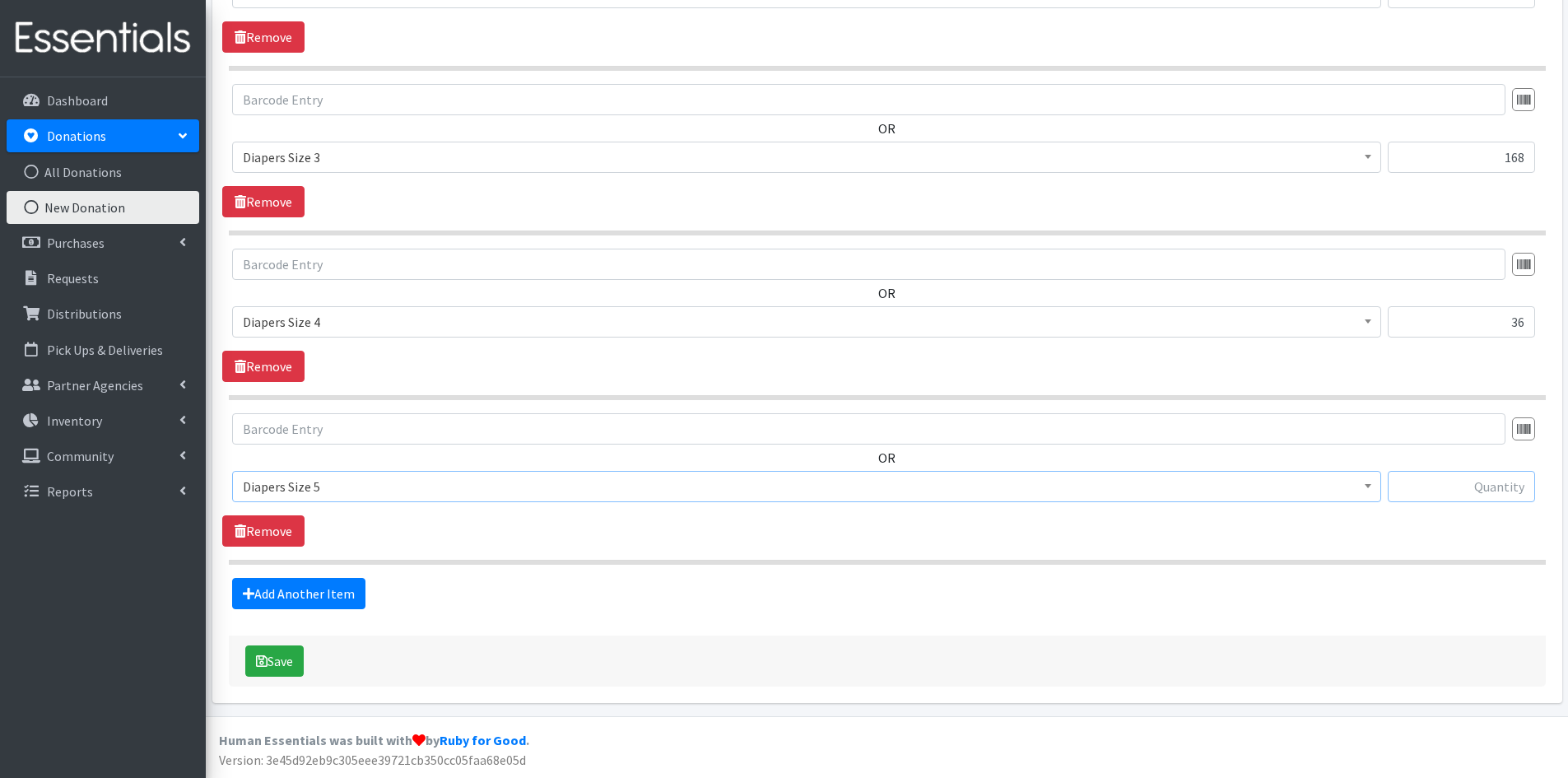
click at [1431, 486] on input "text" at bounding box center [1461, 486] width 147 height 32
type input "31"
click at [316, 592] on link "Add Another Item" at bounding box center [299, 594] width 134 height 32
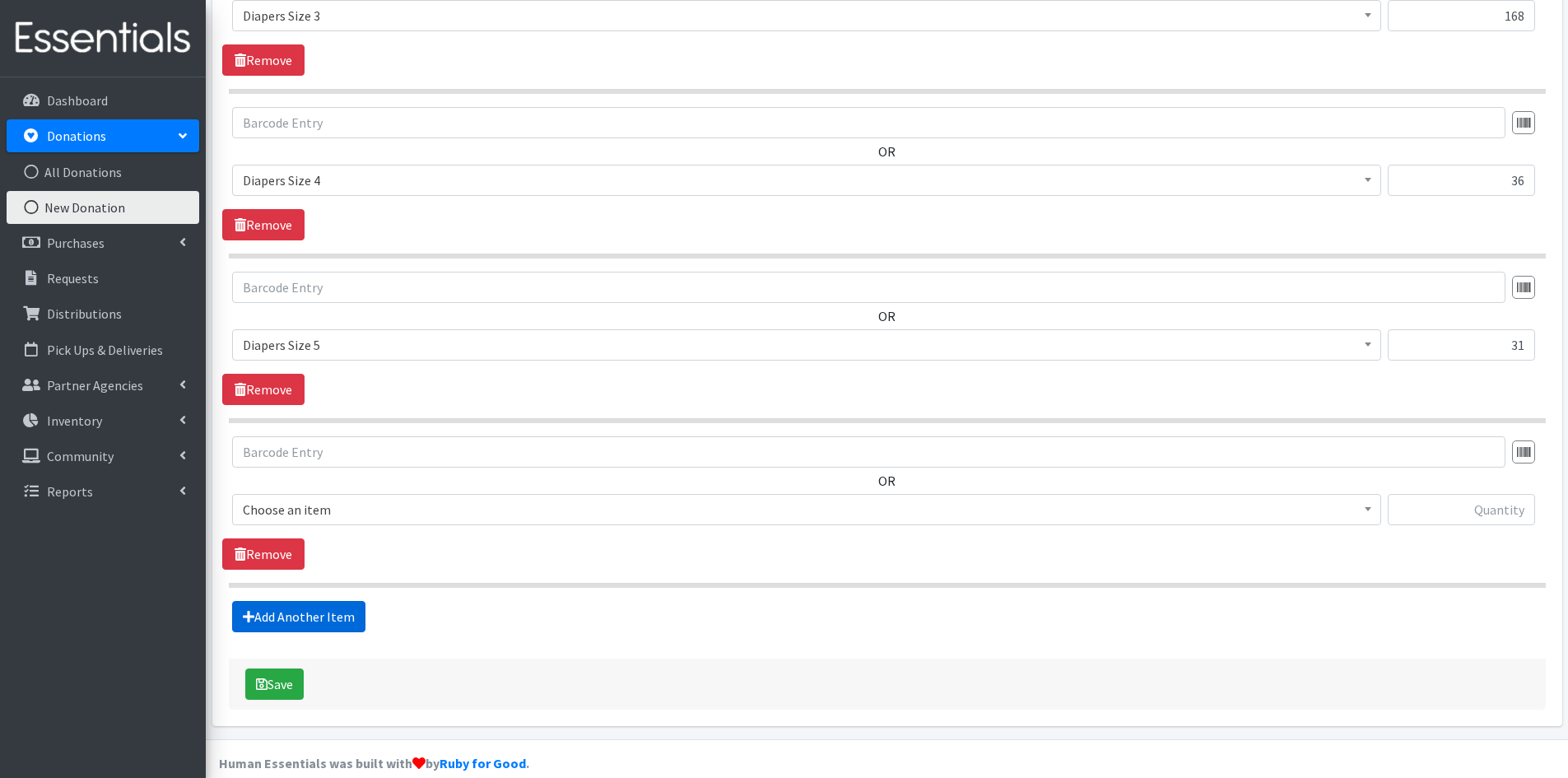
scroll to position [849, 0]
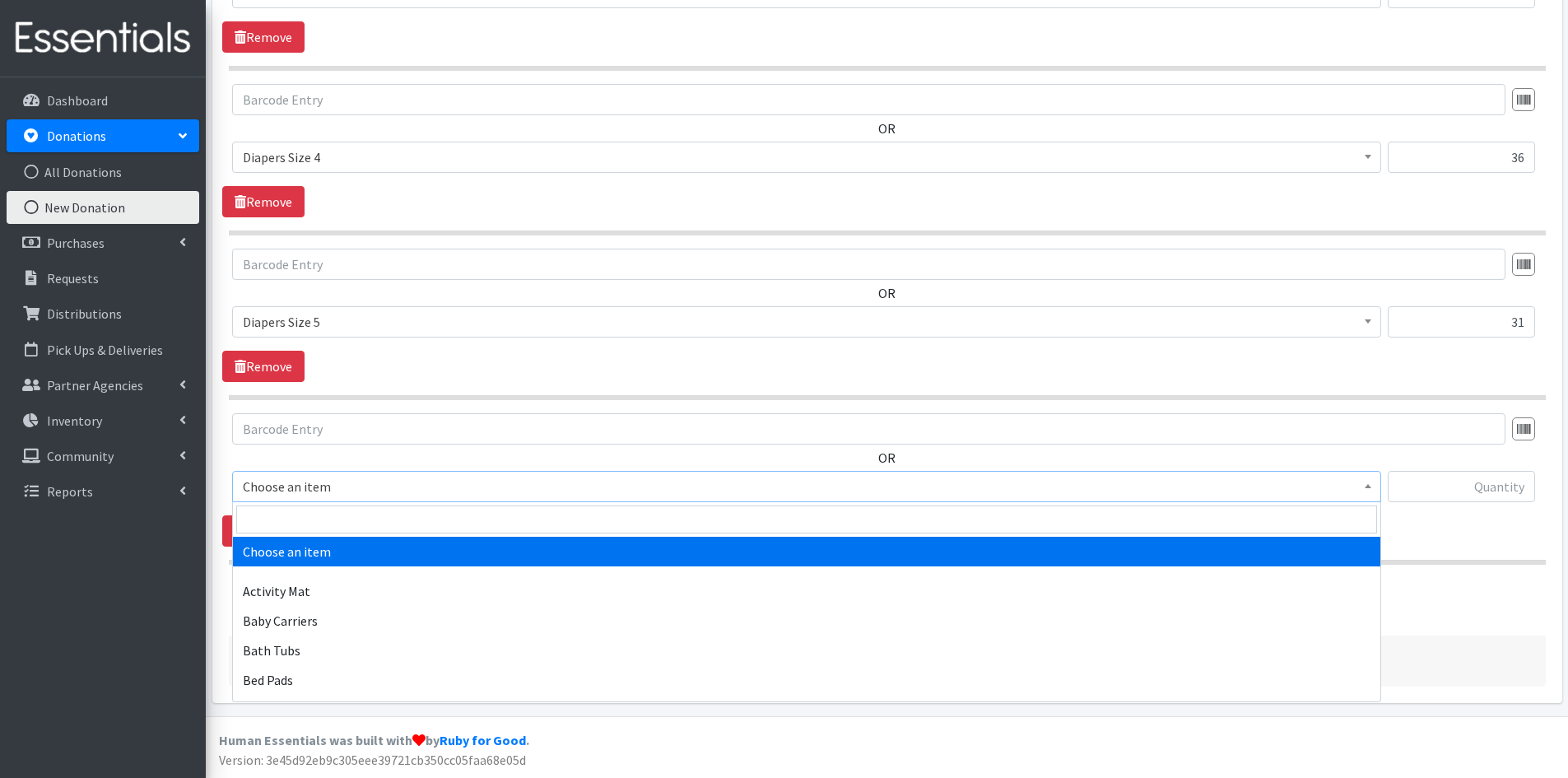
click at [1371, 495] on span at bounding box center [1367, 484] width 16 height 25
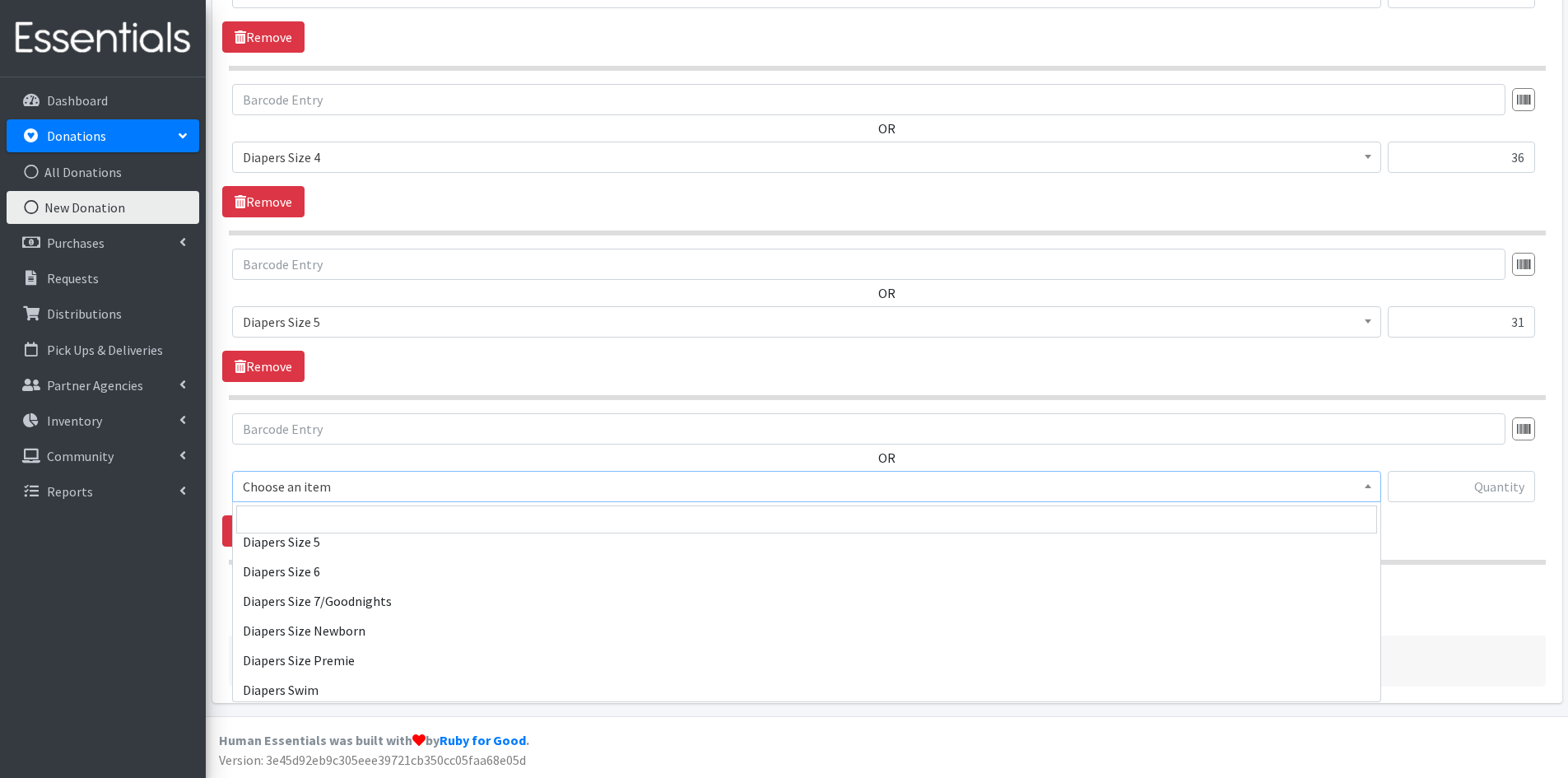
scroll to position [1893, 0]
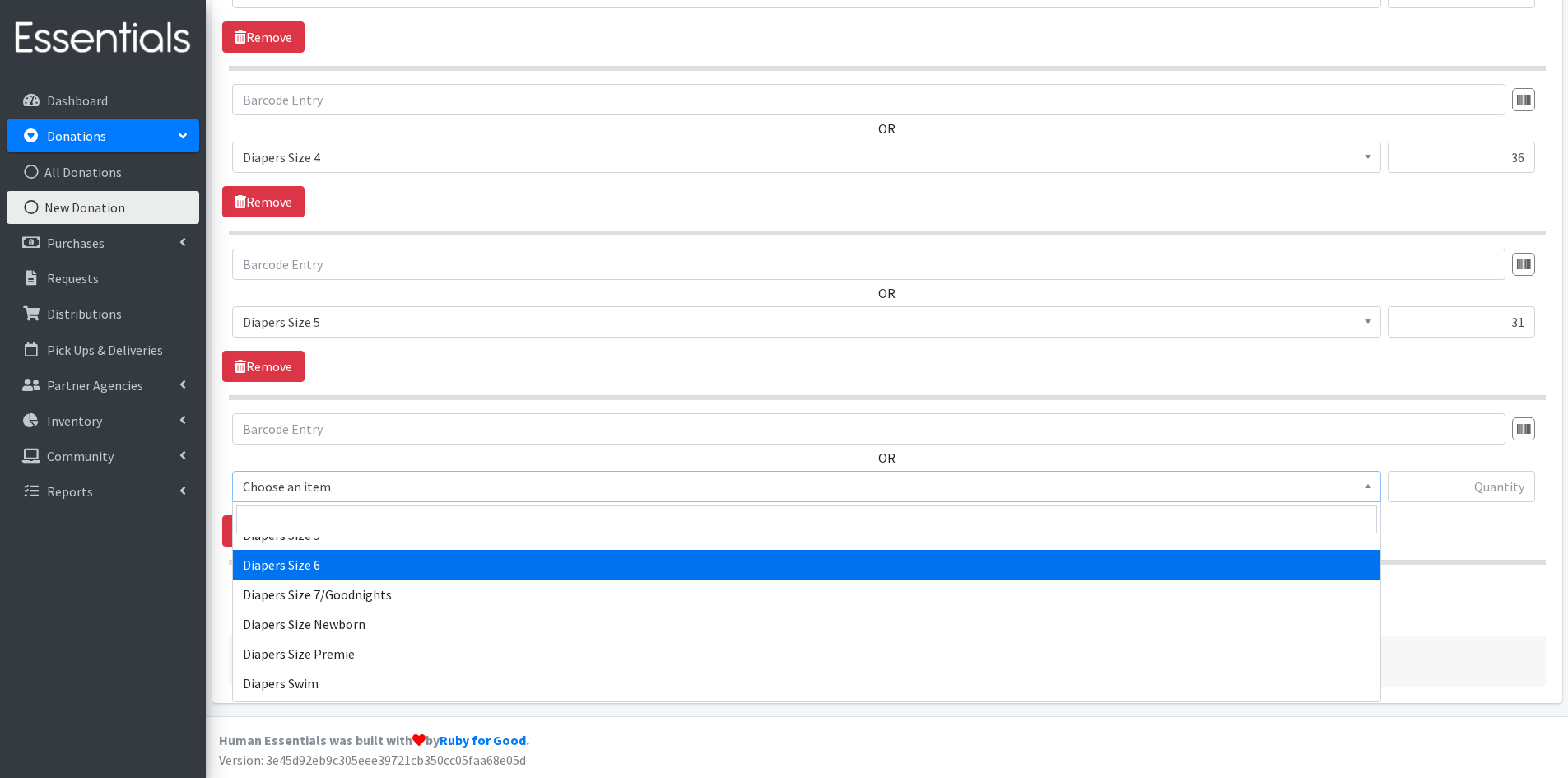
select select "1969"
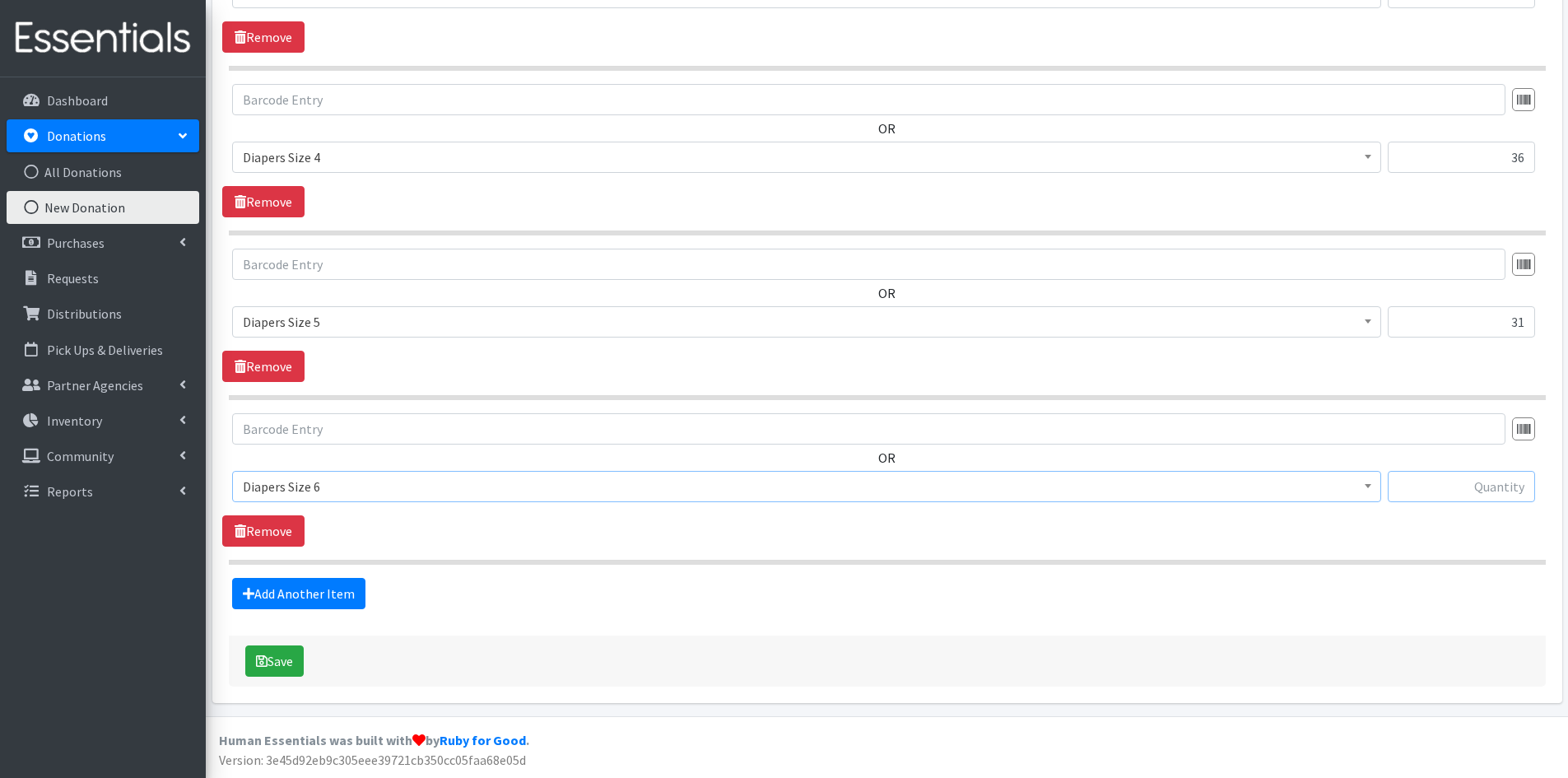
click at [1442, 488] on input "text" at bounding box center [1461, 486] width 147 height 32
type input "25"
click at [283, 661] on button "Save" at bounding box center [274, 661] width 59 height 32
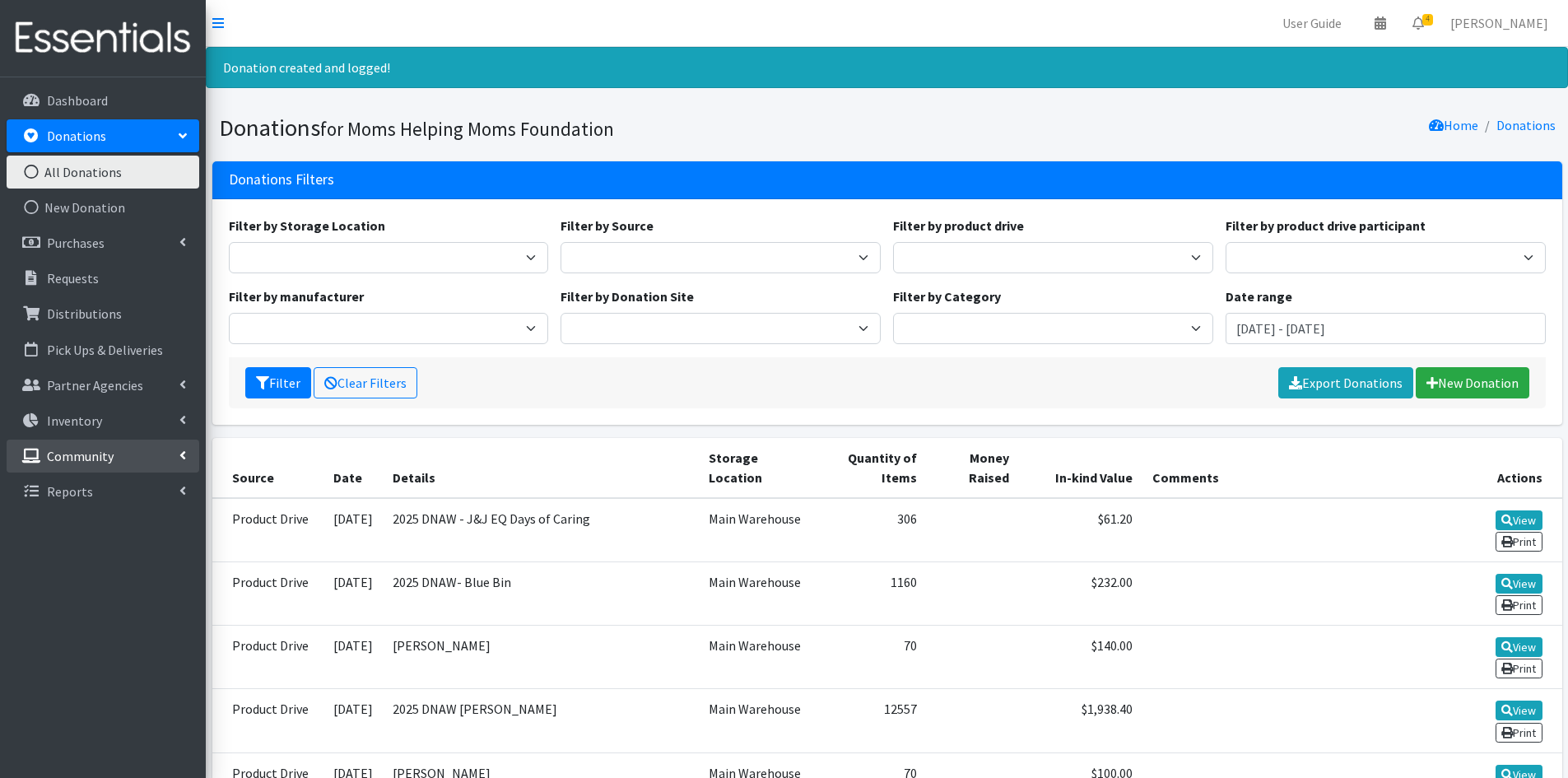
click at [174, 451] on link "Community" at bounding box center [102, 456] width 192 height 33
click at [98, 491] on link "Donation Sites" at bounding box center [102, 492] width 192 height 33
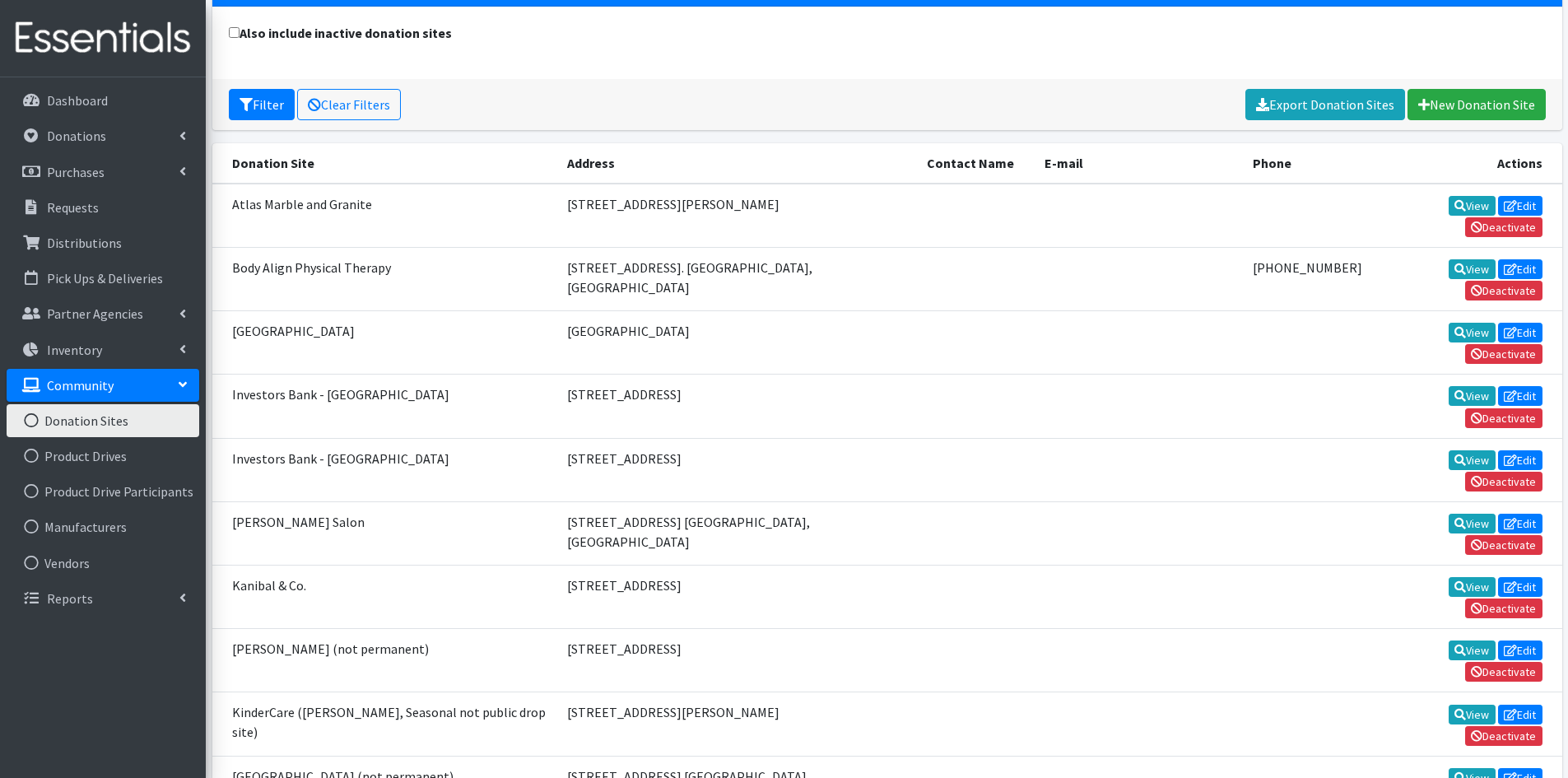
scroll to position [137, 0]
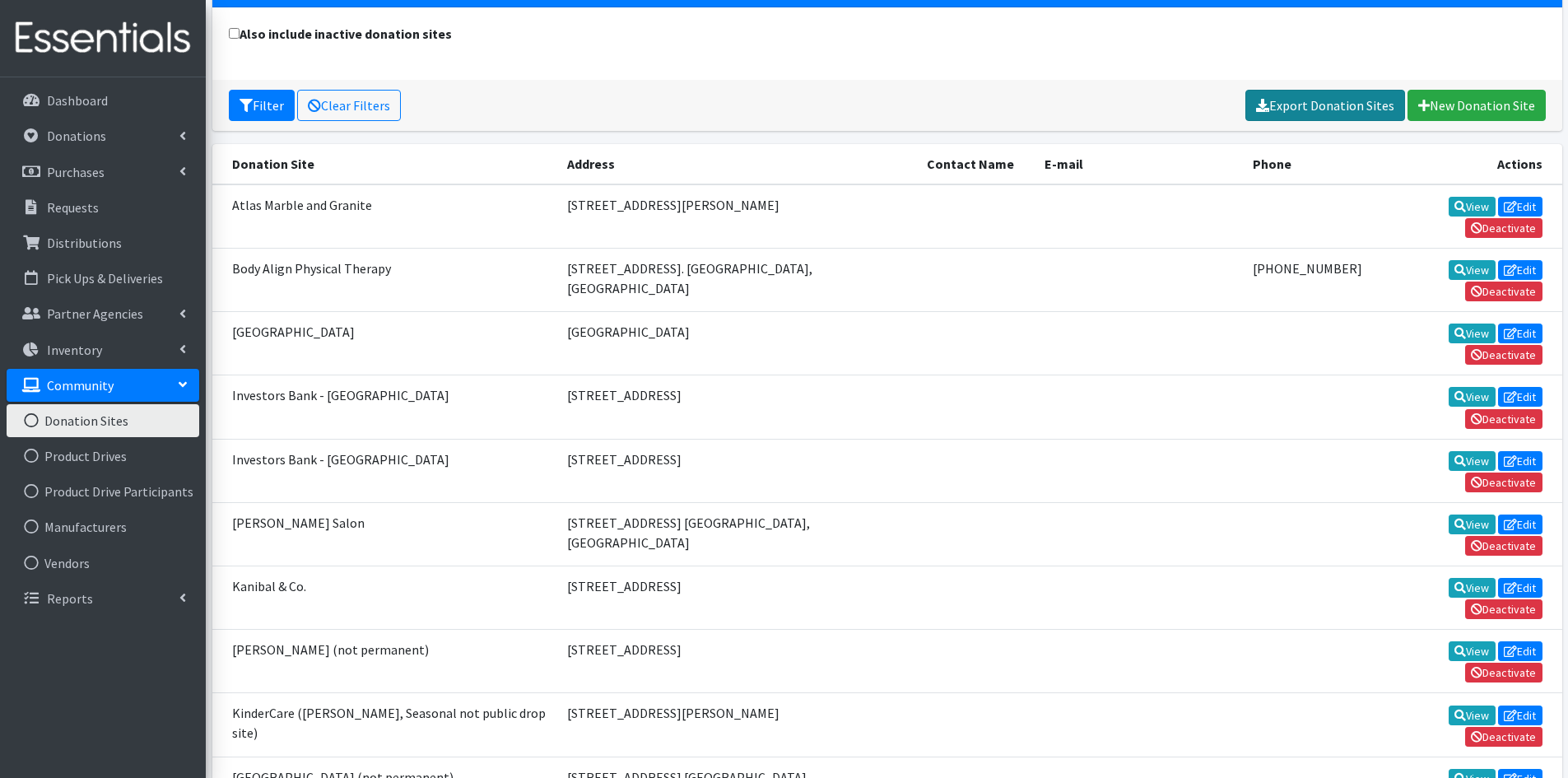
click at [1335, 107] on link "Export Donation Sites" at bounding box center [1324, 105] width 160 height 32
